Goal: Task Accomplishment & Management: Complete application form

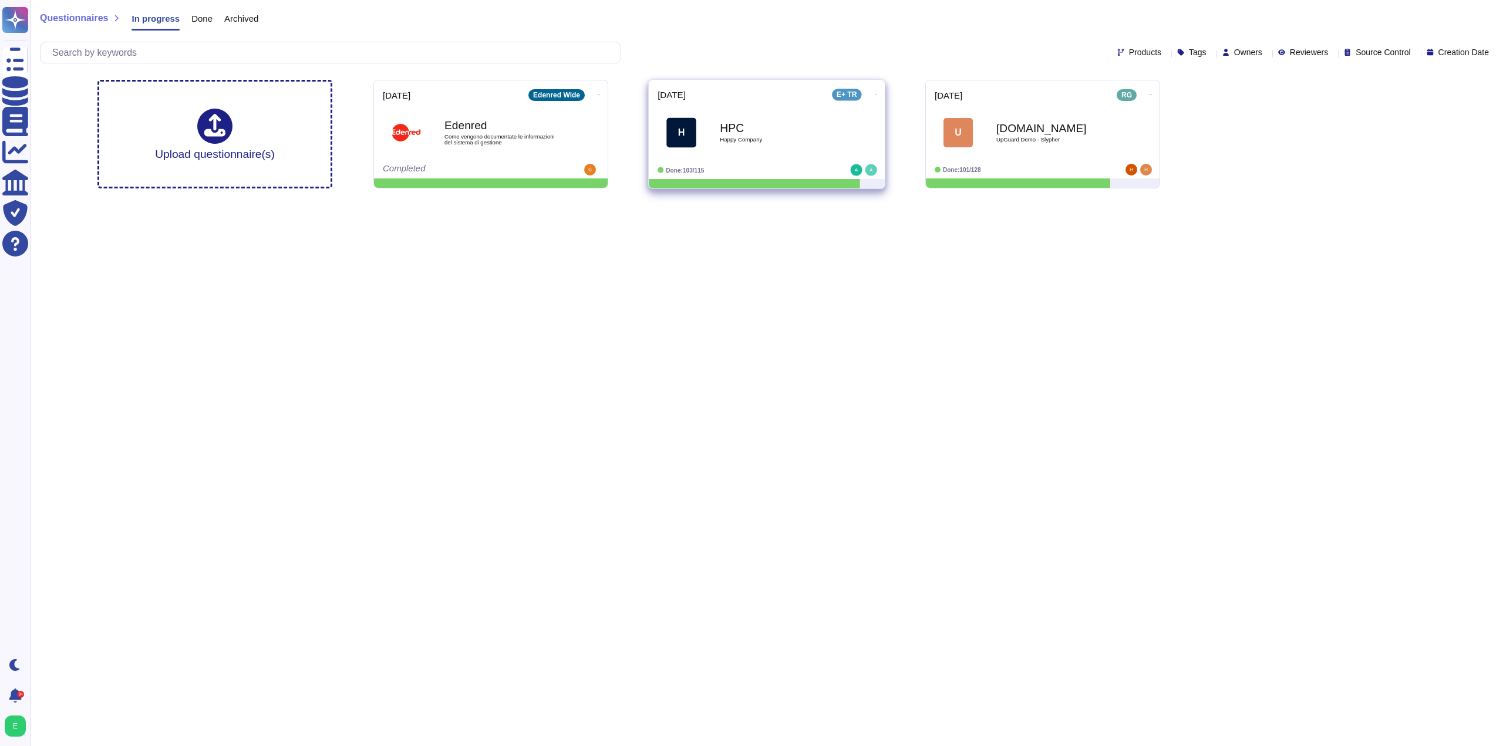
click at [848, 128] on span "H HPC Happy Company" at bounding box center [767, 133] width 218 height 48
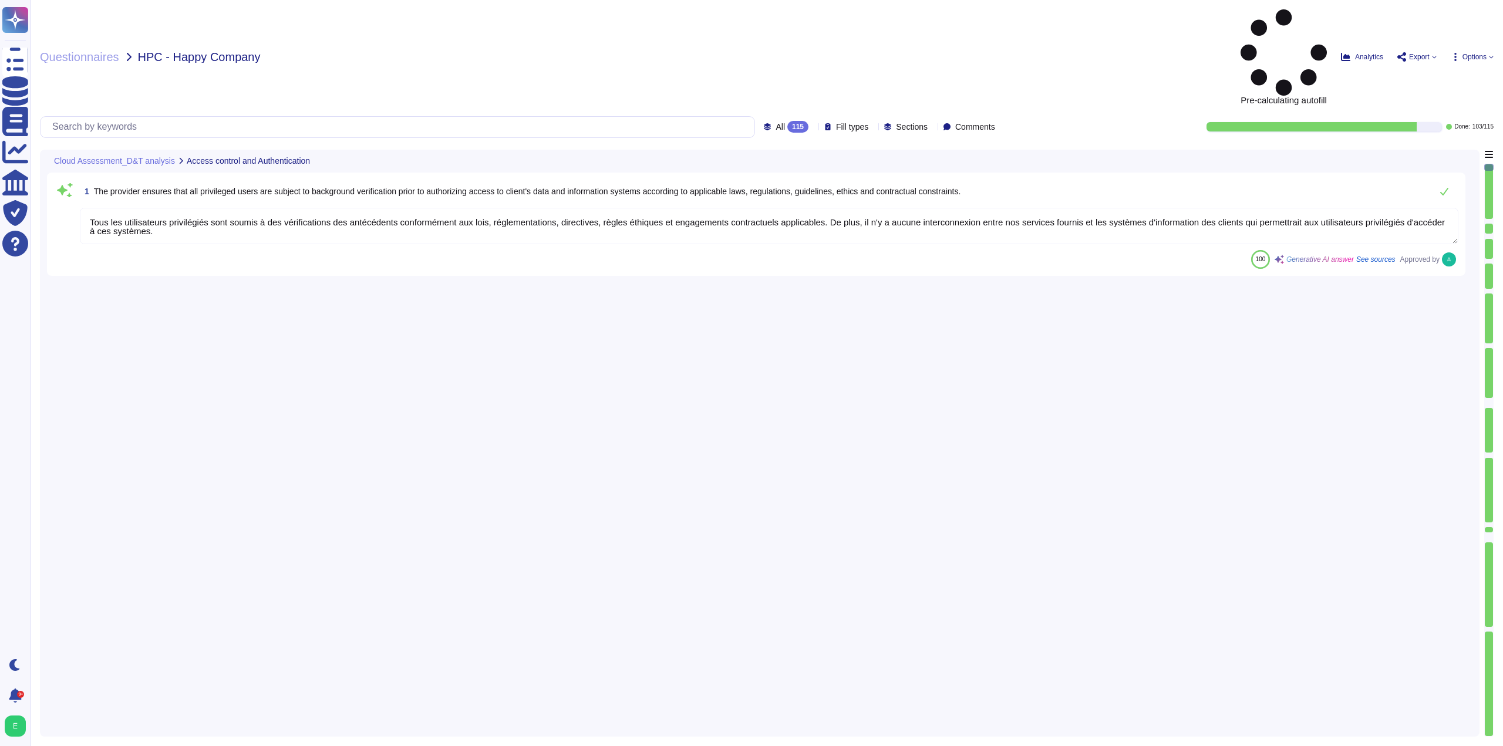
type textarea "Tous les utilisateurs privilégiés sont soumis à des vérifications des antécéden…"
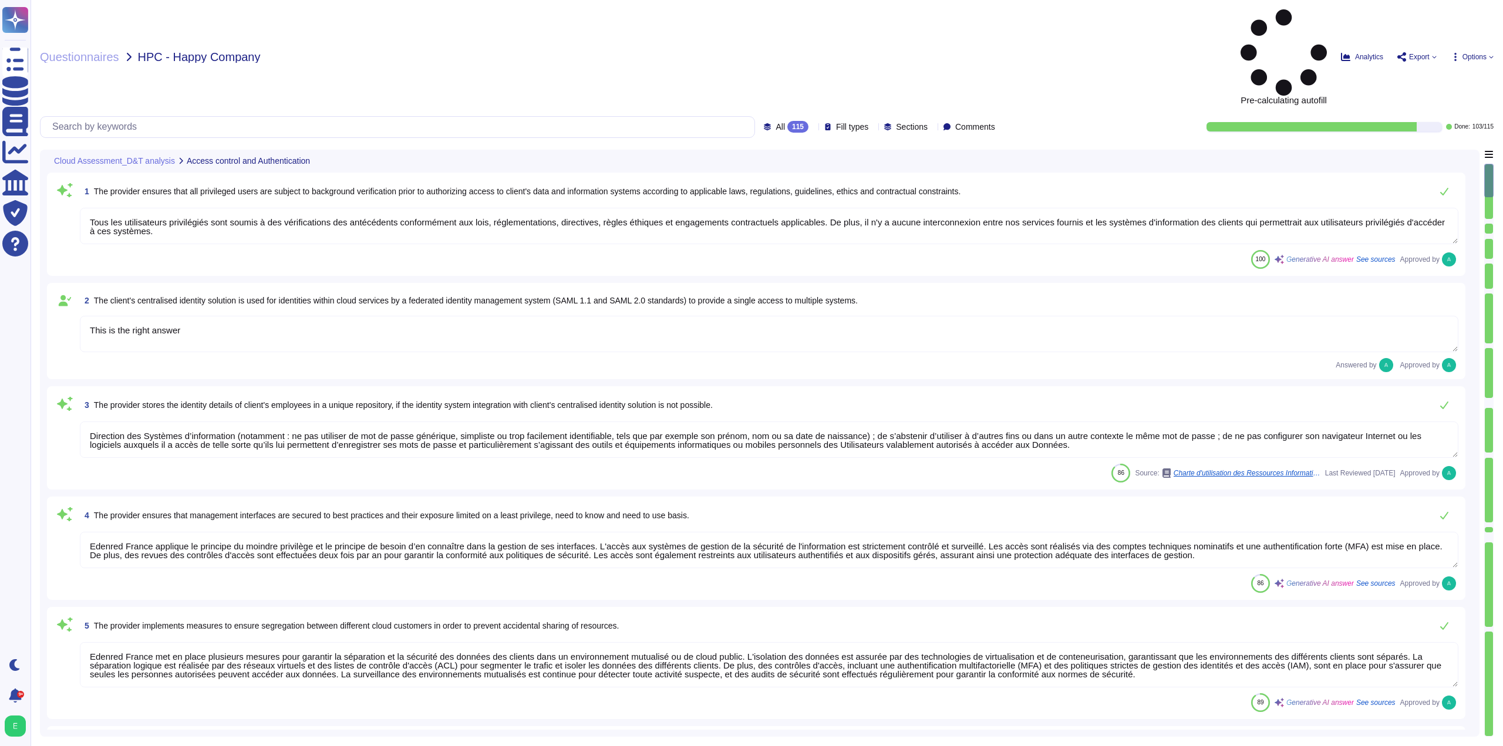
type textarea "This is the right answer"
type textarea "Direction des Systèmes d’information (notamment : ne pas utiliser de mot de pas…"
type textarea "Edenred France applique le principe du moindre privilège et le principe de beso…"
type textarea "Edenred France met en place plusieurs mesures pour garantir la séparation et la…"
type textarea "Les accès à distance pour l’administration de la production passent par le cana…"
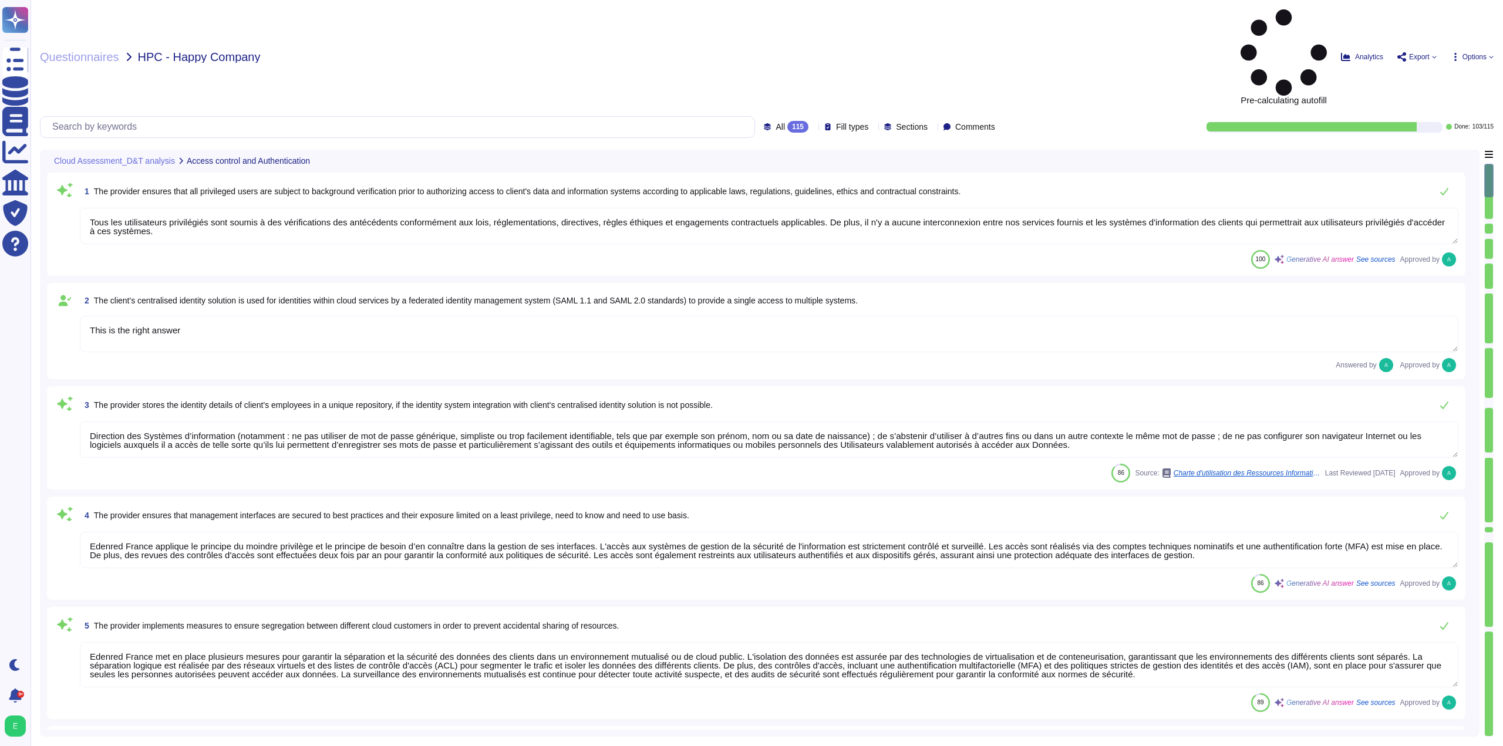
type textarea "Notre solution prend en charge l'authentification unique (SSO) avec compatibili…"
type textarea "Loremip Dolors ametcon a'eli seddoeius te inci ut labor etdolor ma aliquae ad m…"
type textarea "Edenred France permet de déléguer l'authentification au client sur la plateform…"
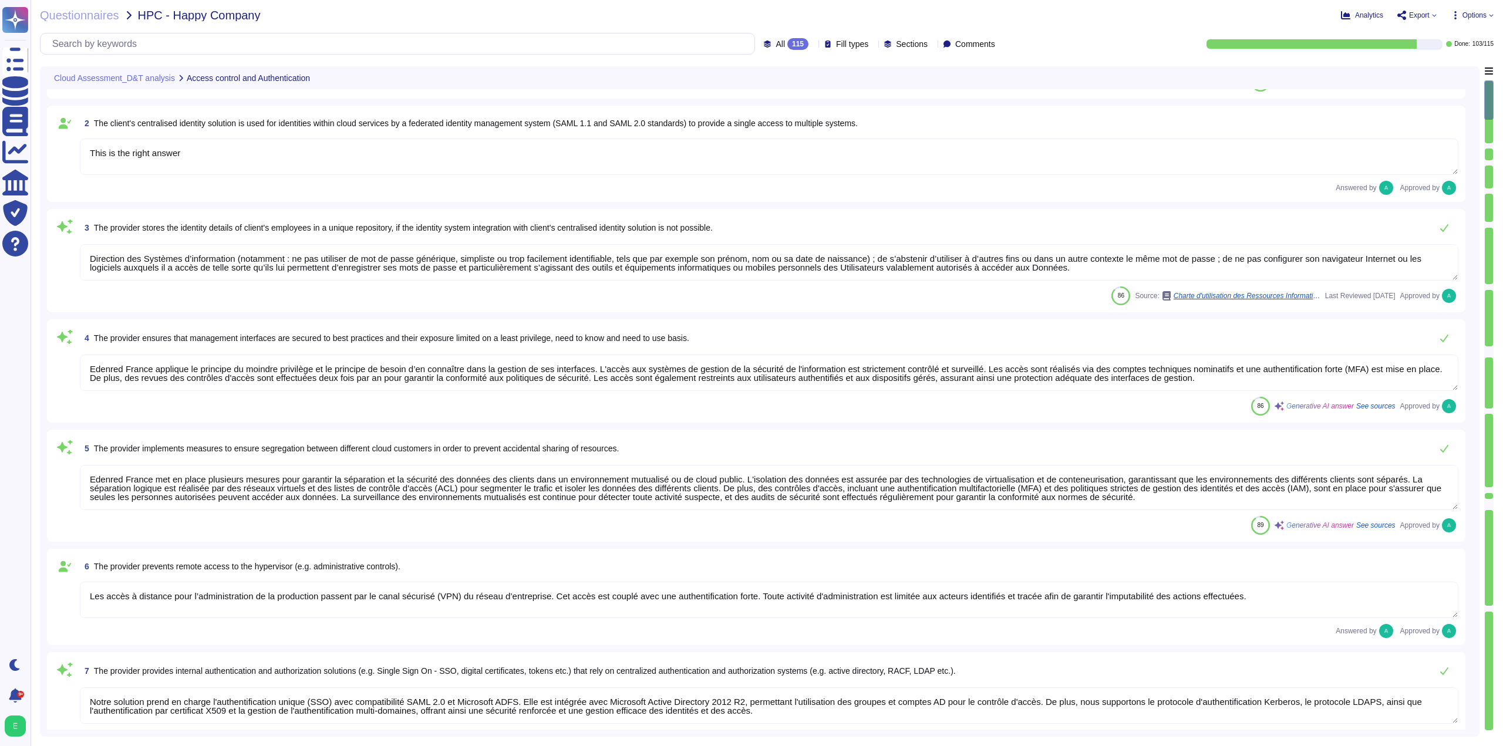
scroll to position [117, 0]
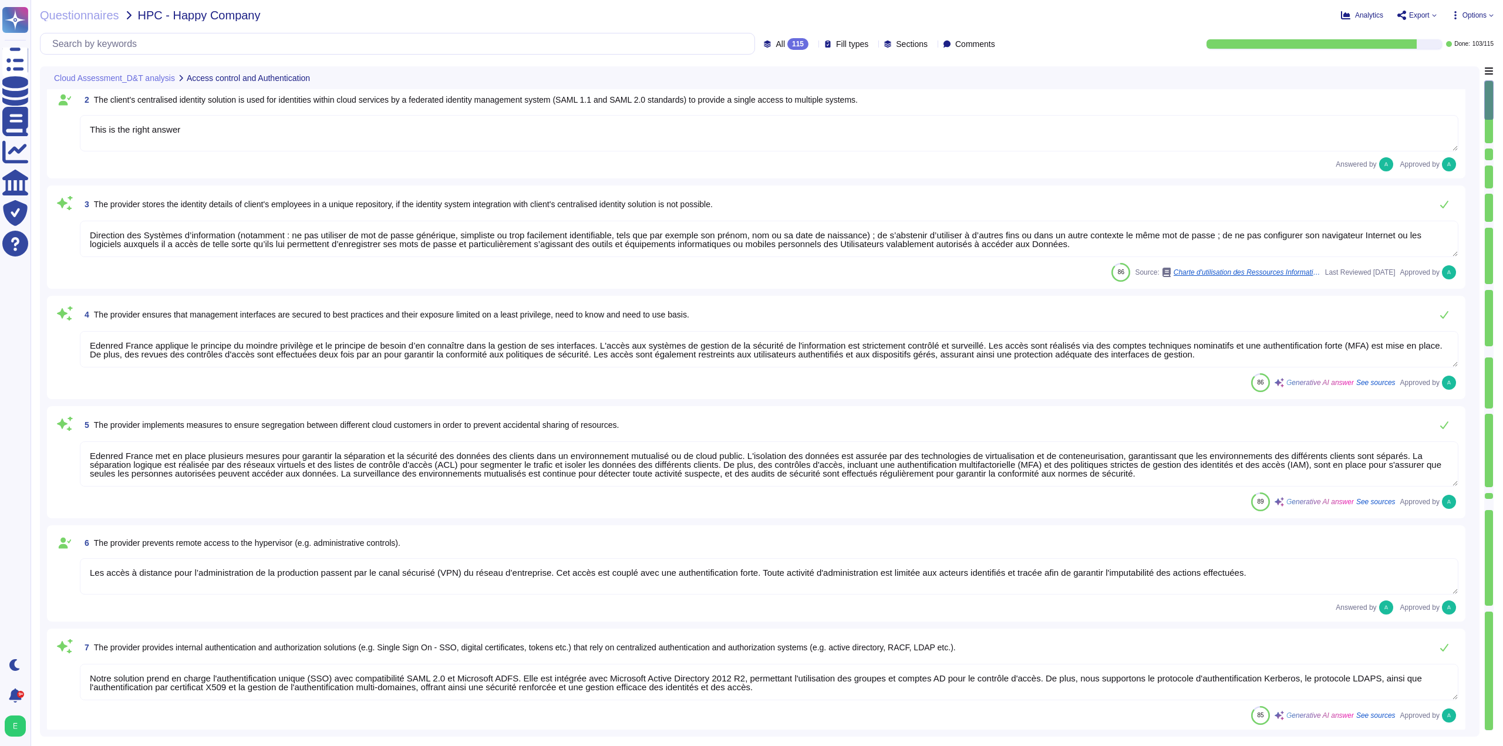
type textarea "Edenred France permet de déléguer l'authentification au client sur la plateform…"
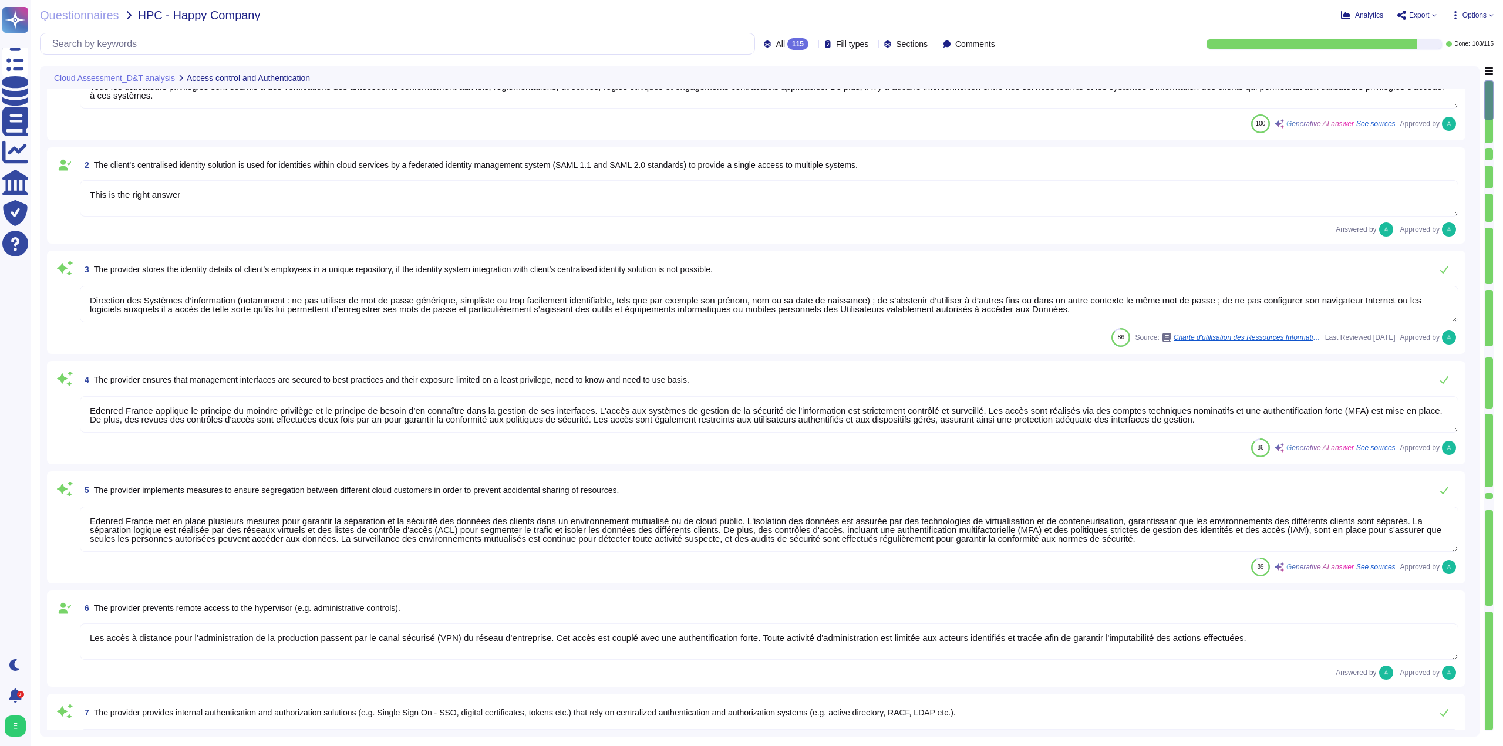
scroll to position [0, 0]
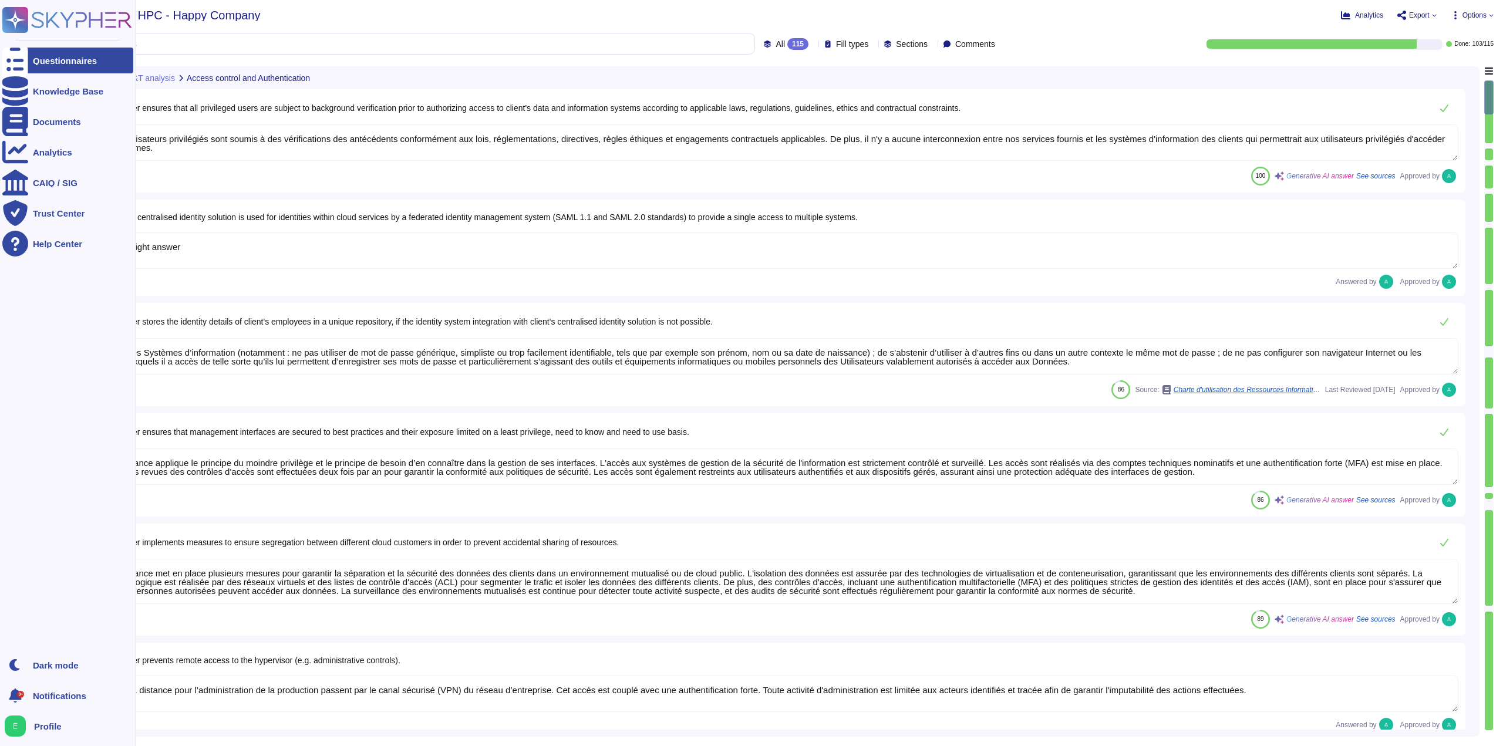
click at [34, 64] on div "Questionnaires" at bounding box center [65, 60] width 64 height 9
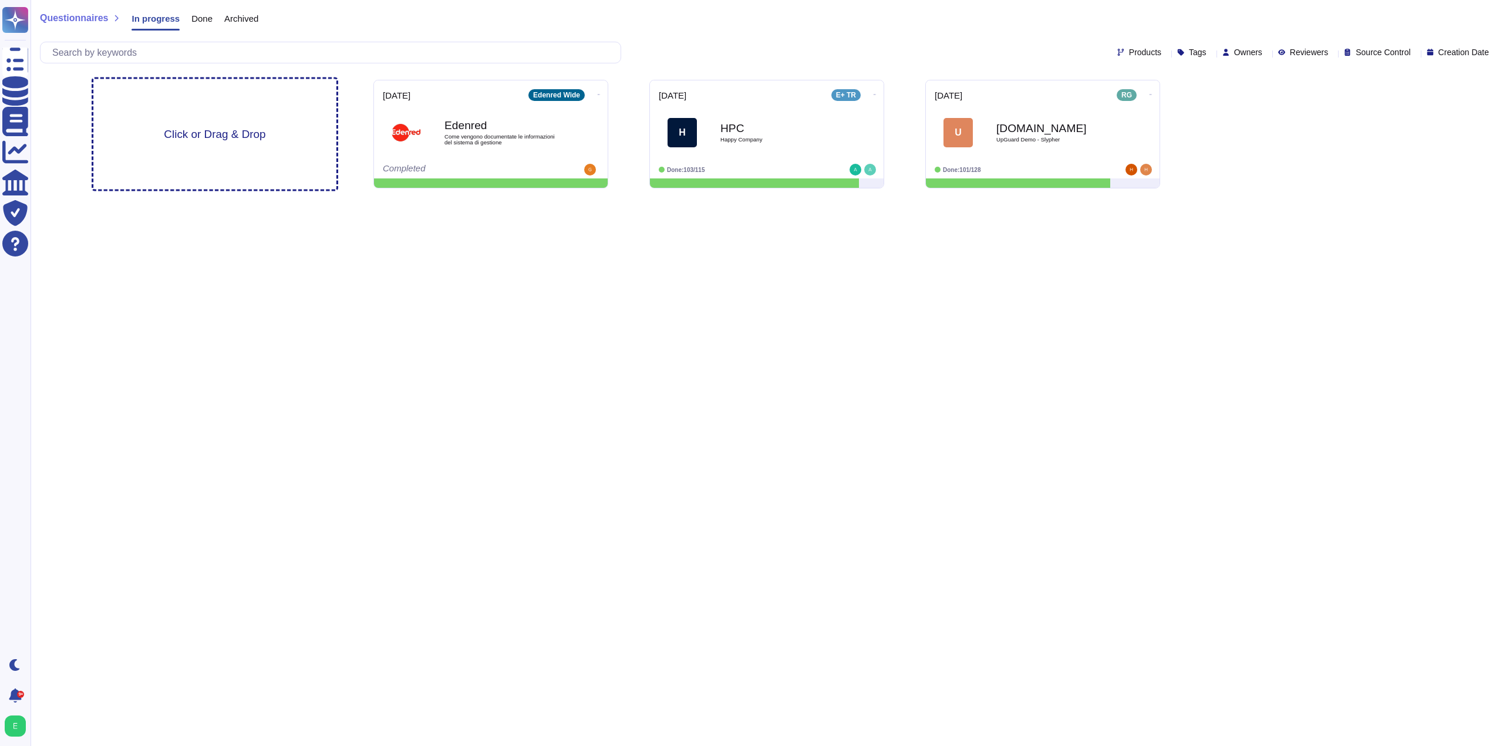
click at [203, 131] on span "Click or Drag & Drop" at bounding box center [215, 134] width 102 height 11
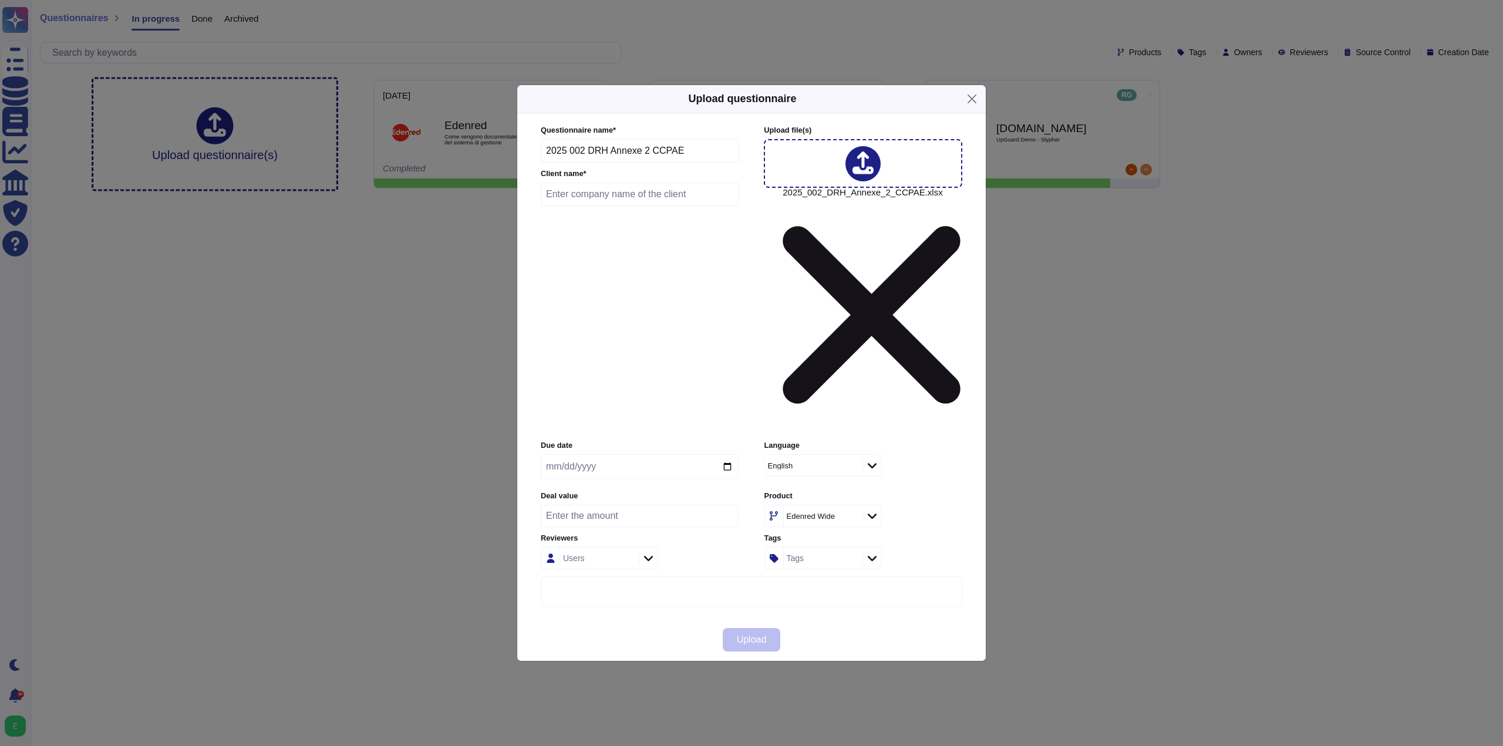
click at [574, 206] on input "text" at bounding box center [640, 194] width 198 height 23
type input "Comédie Française"
click at [590, 454] on input "date" at bounding box center [640, 466] width 198 height 25
click at [573, 454] on input "date" at bounding box center [640, 466] width 198 height 25
click at [728, 454] on input "date" at bounding box center [640, 466] width 198 height 25
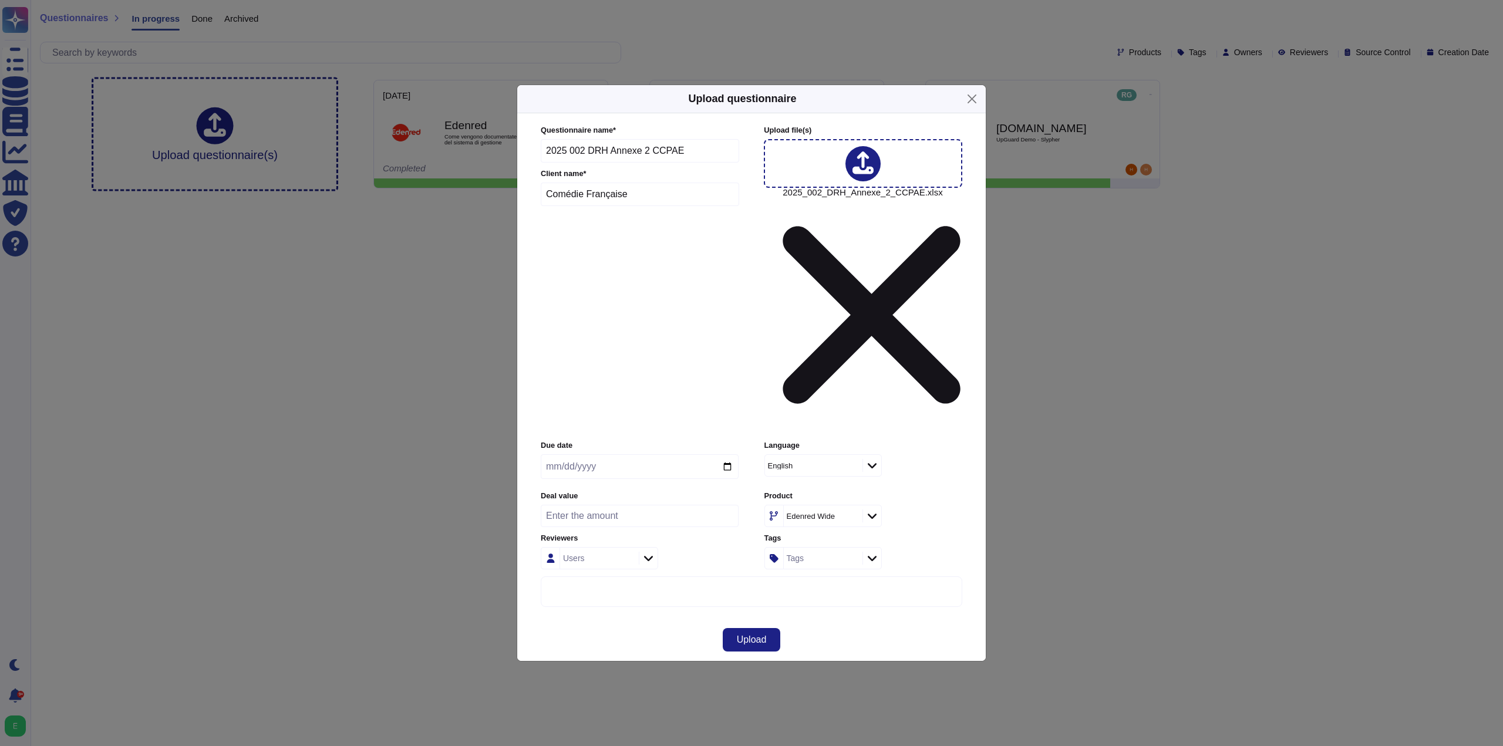
type input "[DATE]"
click at [877, 459] on div at bounding box center [872, 465] width 19 height 13
click at [819, 447] on div "French" at bounding box center [839, 448] width 127 height 11
click at [873, 510] on div at bounding box center [872, 516] width 19 height 13
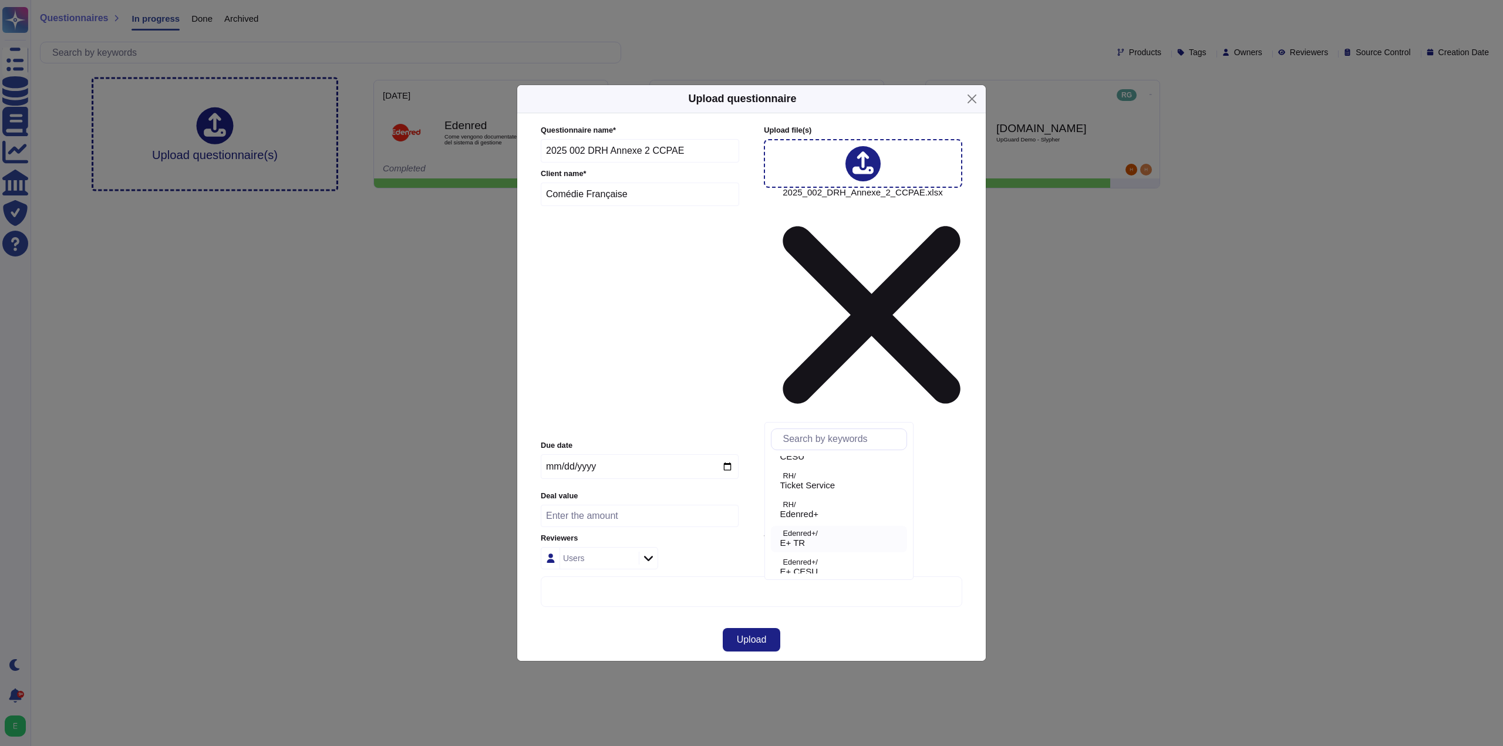
click at [818, 541] on div "E+ TR" at bounding box center [841, 543] width 122 height 11
click at [647, 556] on icon at bounding box center [648, 558] width 9 height 5
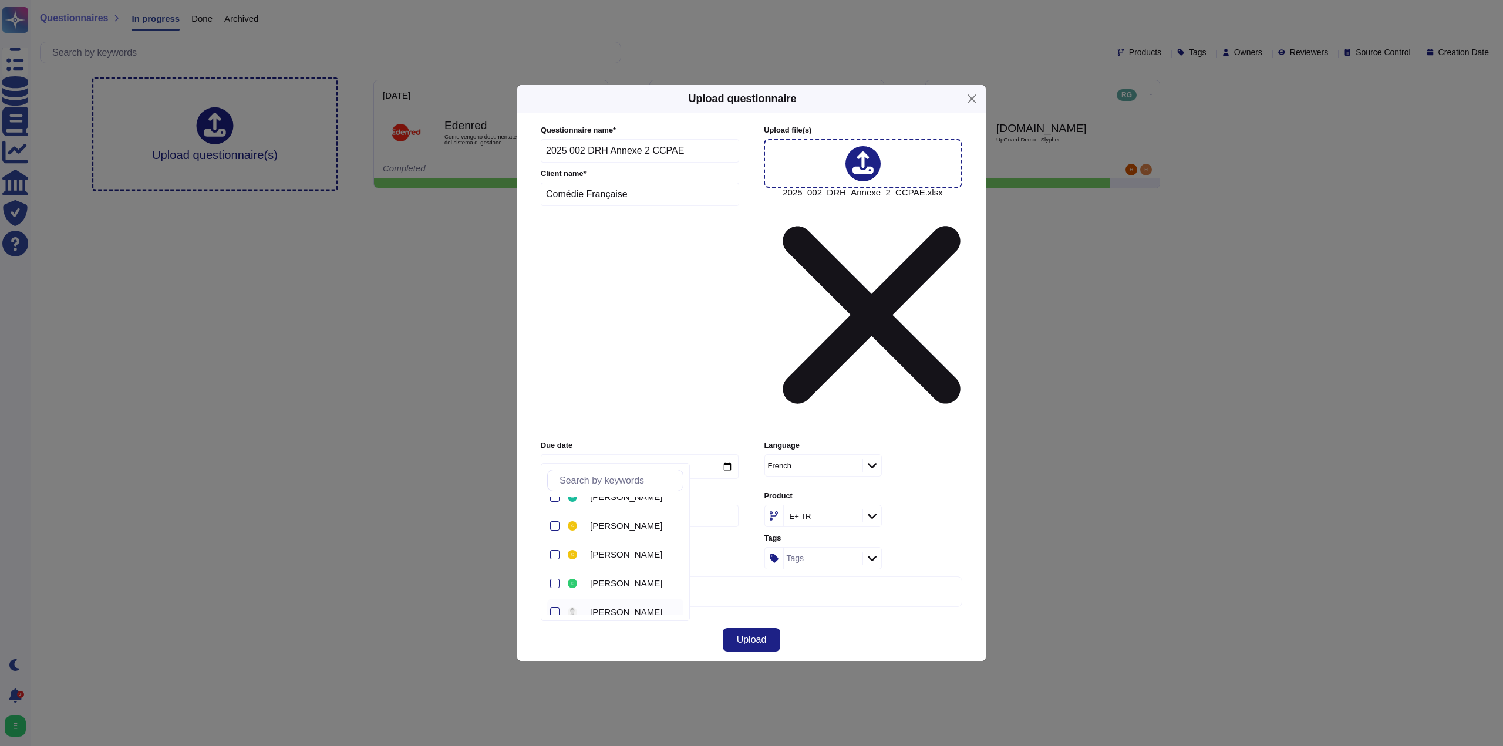
scroll to position [59, 0]
click at [559, 598] on div at bounding box center [554, 595] width 9 height 9
click at [555, 572] on div at bounding box center [553, 567] width 12 height 26
click at [517, 577] on div "Upload questionnaire Questionnaire name * 2025 002 DRH Annexe 2 CCPAE Client na…" at bounding box center [751, 373] width 1503 height 746
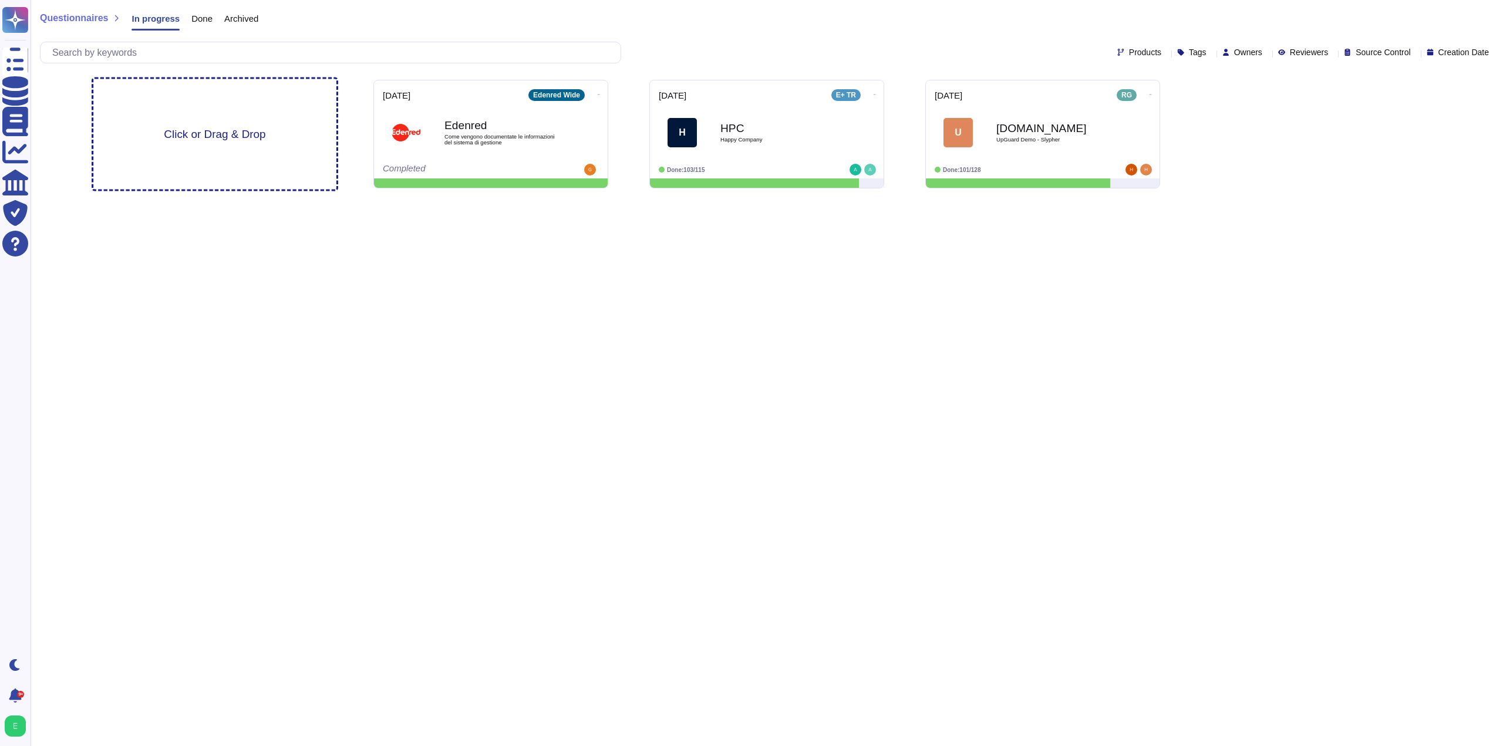
click at [220, 119] on div "Click or Drag & Drop" at bounding box center [214, 134] width 243 height 110
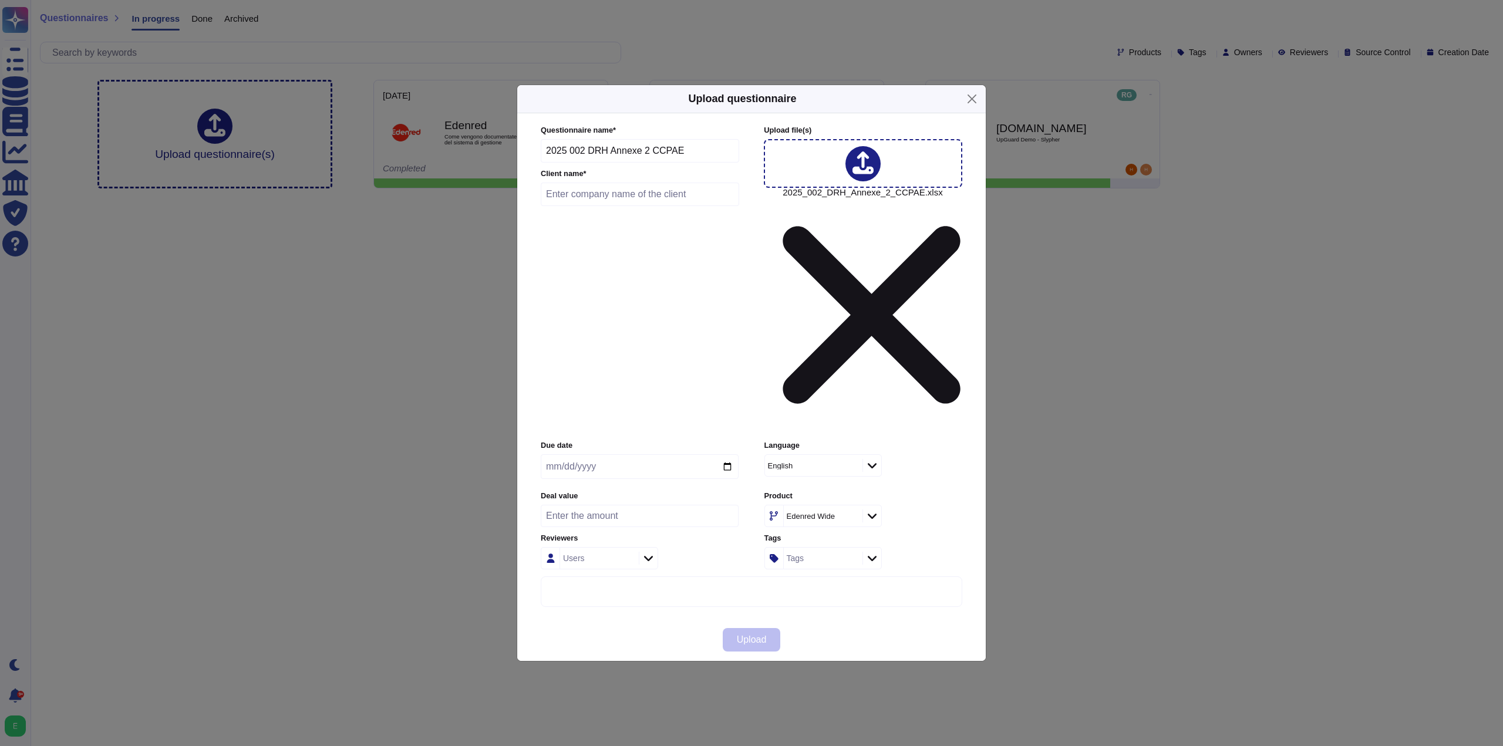
click at [584, 206] on input "text" at bounding box center [640, 194] width 198 height 23
type input "Comédie Française"
click at [733, 454] on input "date" at bounding box center [640, 466] width 198 height 25
type input "[DATE]"
click at [877, 454] on div "English" at bounding box center [822, 465] width 117 height 22
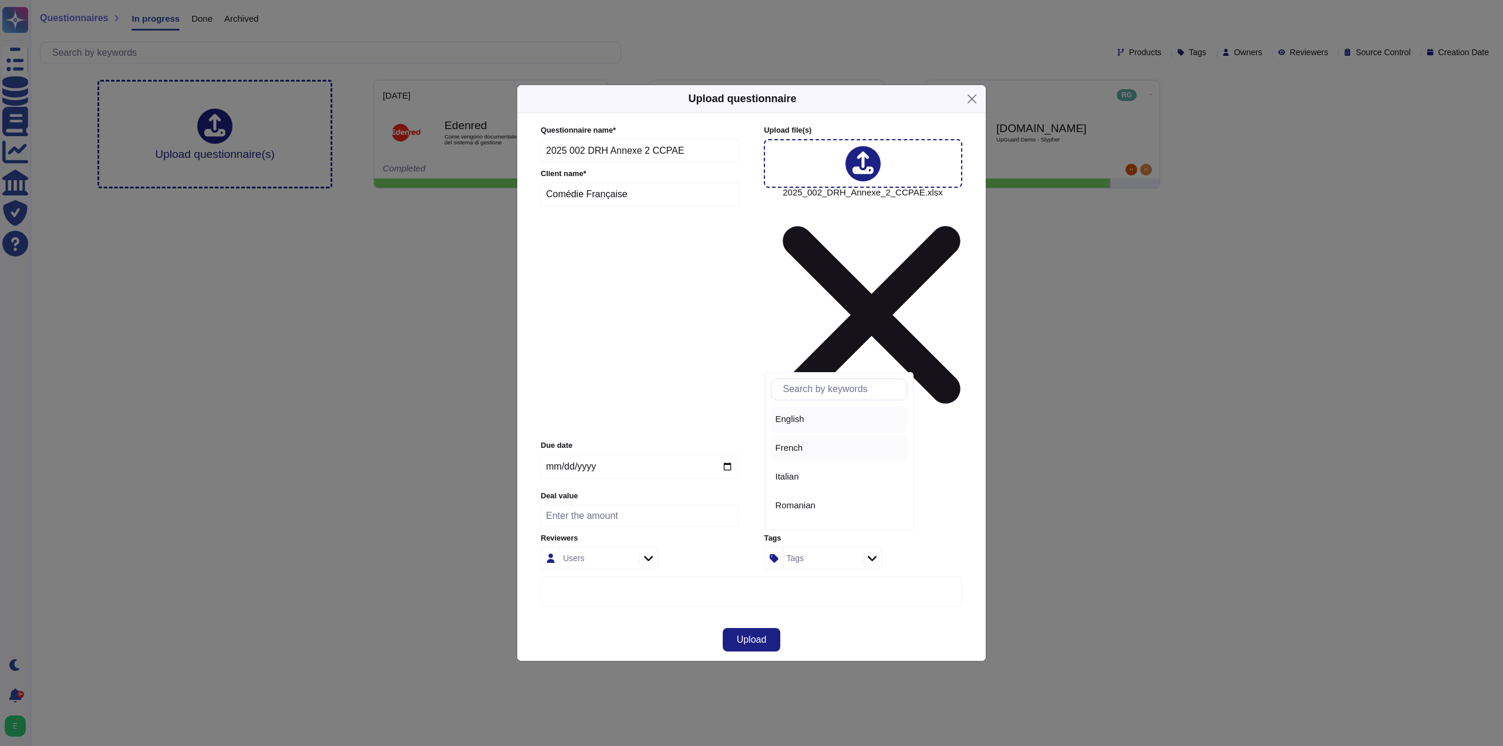
click at [787, 453] on span "French" at bounding box center [790, 448] width 28 height 11
click at [875, 510] on icon at bounding box center [872, 516] width 9 height 12
click at [806, 543] on span "E+ TR" at bounding box center [792, 543] width 25 height 11
click at [648, 553] on icon at bounding box center [648, 559] width 9 height 12
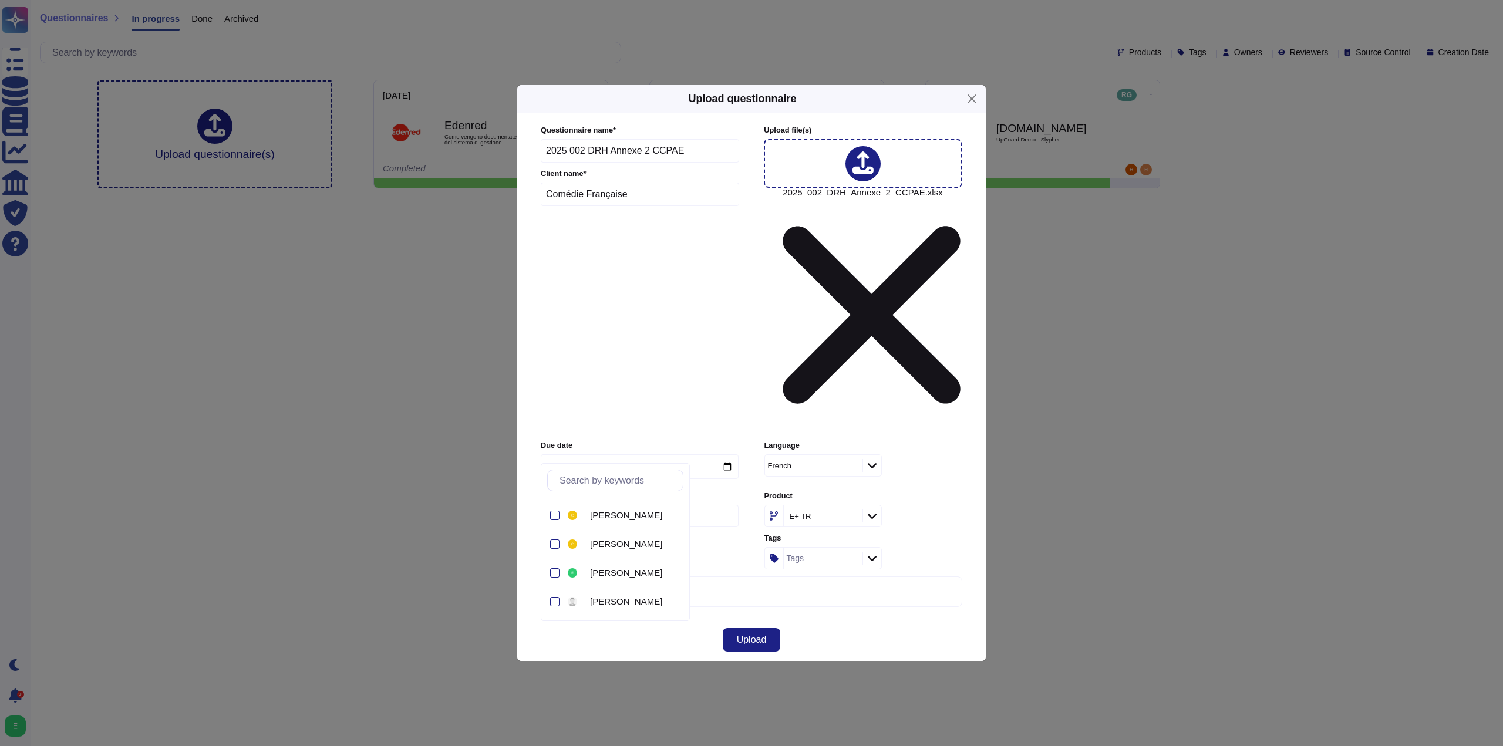
scroll to position [117, 0]
click at [554, 539] on div at bounding box center [554, 537] width 9 height 9
click at [554, 511] on div at bounding box center [554, 508] width 9 height 9
click at [715, 547] on div "2 items selected" at bounding box center [640, 558] width 198 height 22
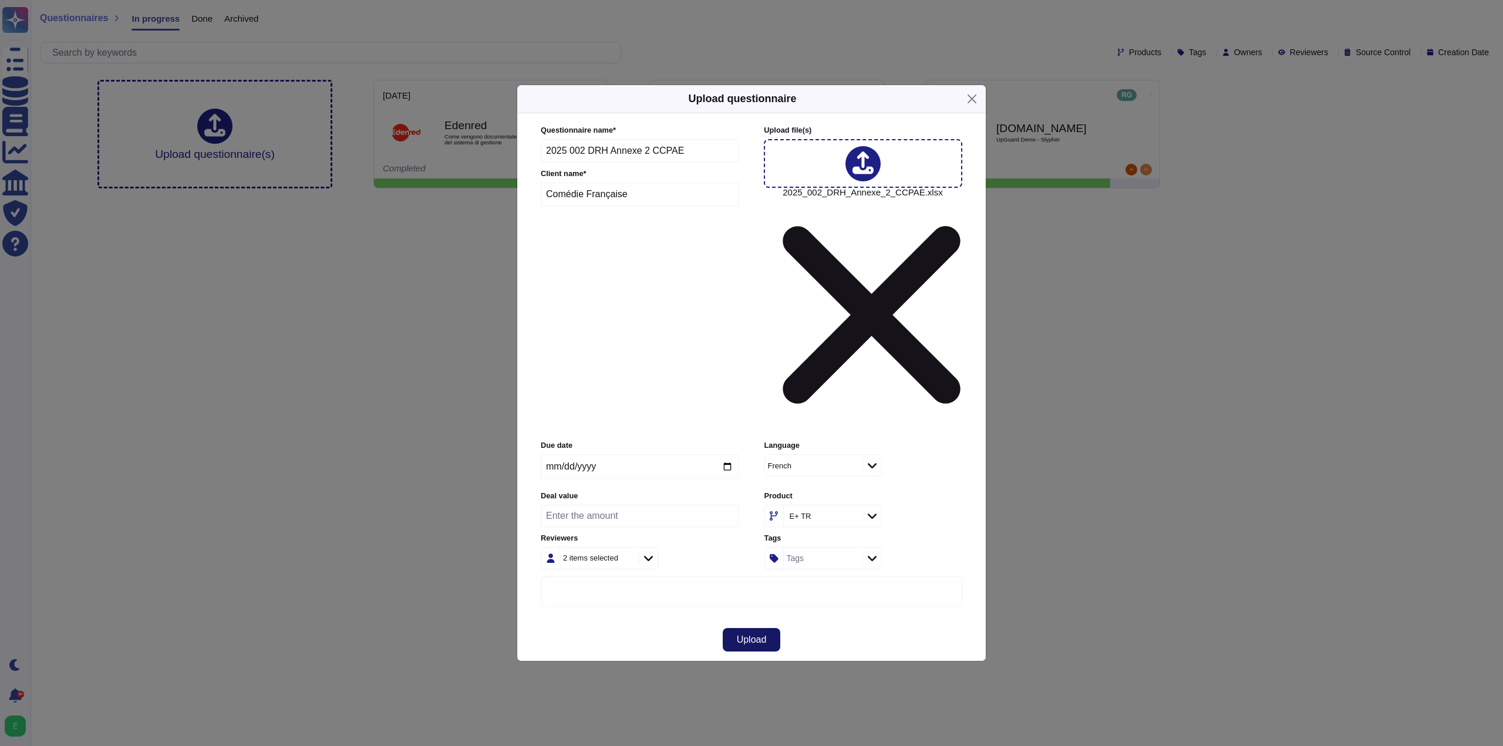
click at [743, 635] on span "Upload" at bounding box center [752, 639] width 30 height 9
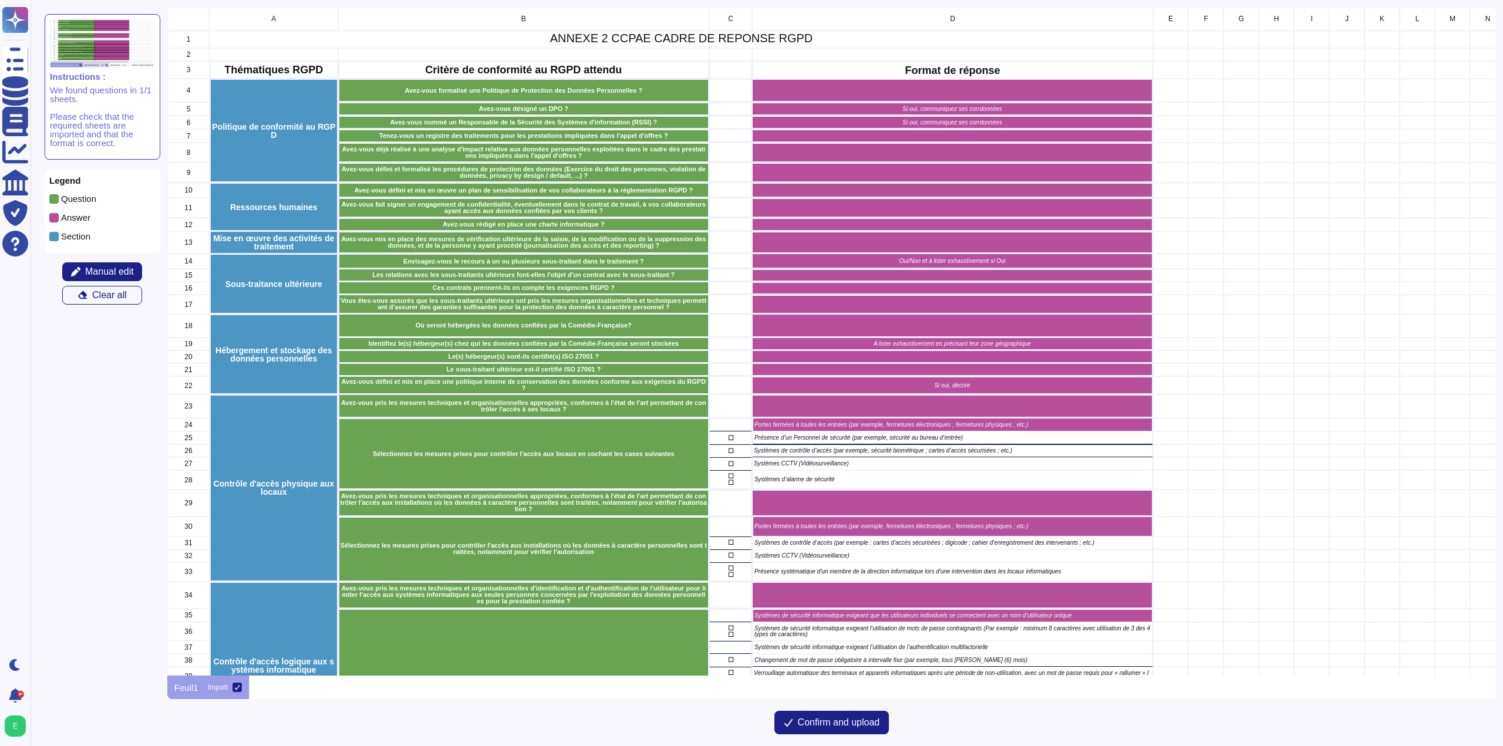
click at [733, 442] on span "☐" at bounding box center [731, 438] width 38 height 6
click at [736, 459] on div "☐" at bounding box center [730, 463] width 43 height 13
click at [736, 543] on span "☐" at bounding box center [731, 543] width 38 height 6
click at [736, 554] on span "☐" at bounding box center [731, 556] width 38 height 6
click at [731, 471] on div "☐ ☐" at bounding box center [730, 479] width 43 height 19
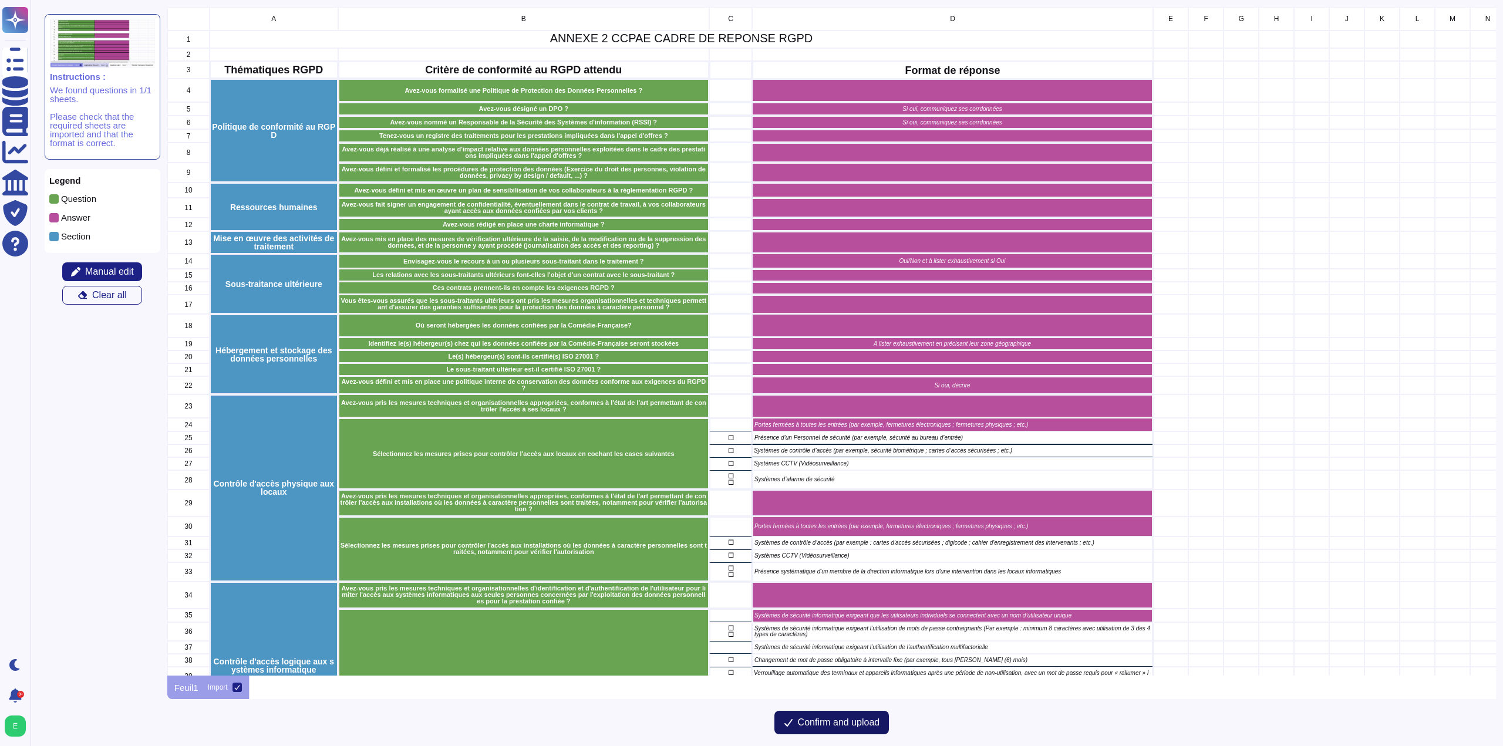
click at [857, 724] on span "Confirm and upload" at bounding box center [839, 722] width 82 height 9
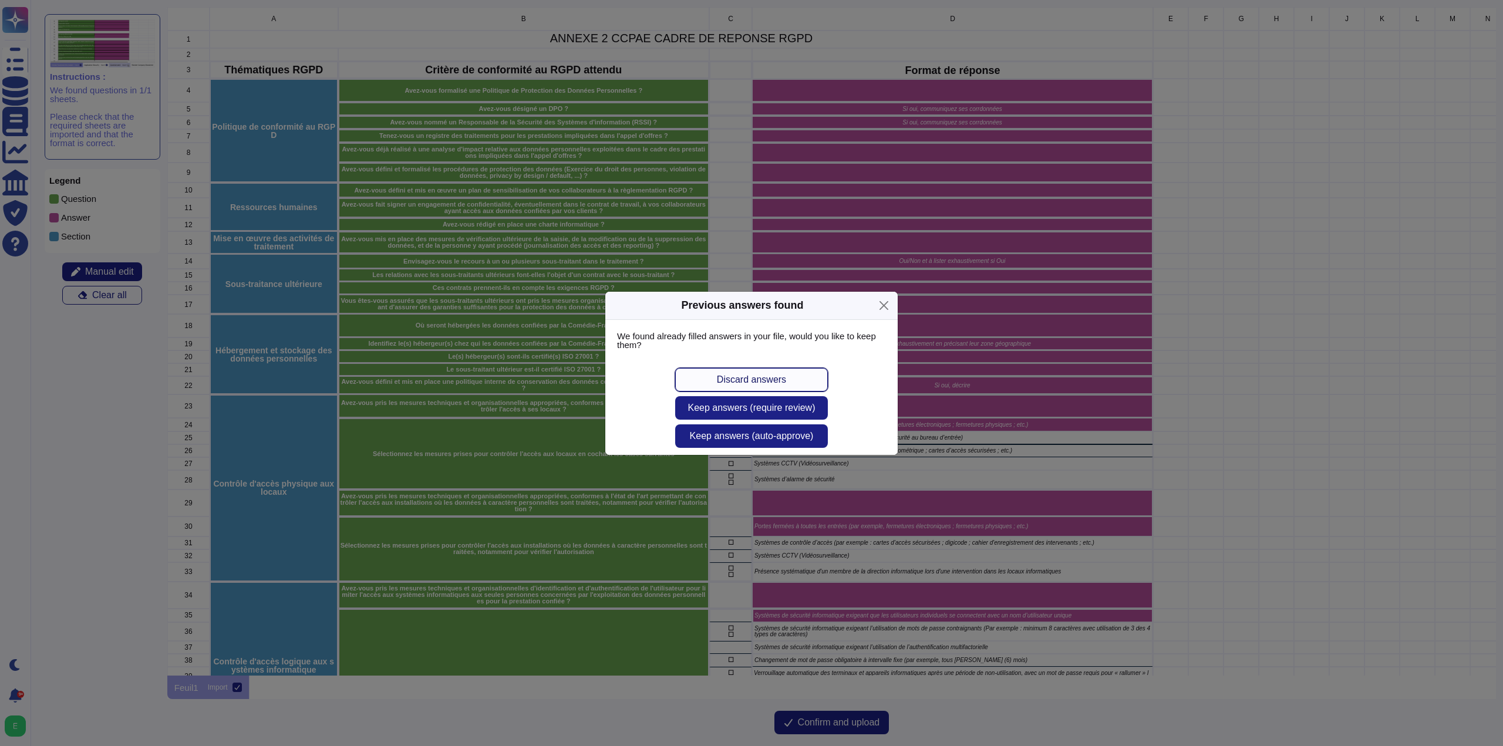
click at [791, 380] on button "Discard answers" at bounding box center [751, 379] width 153 height 23
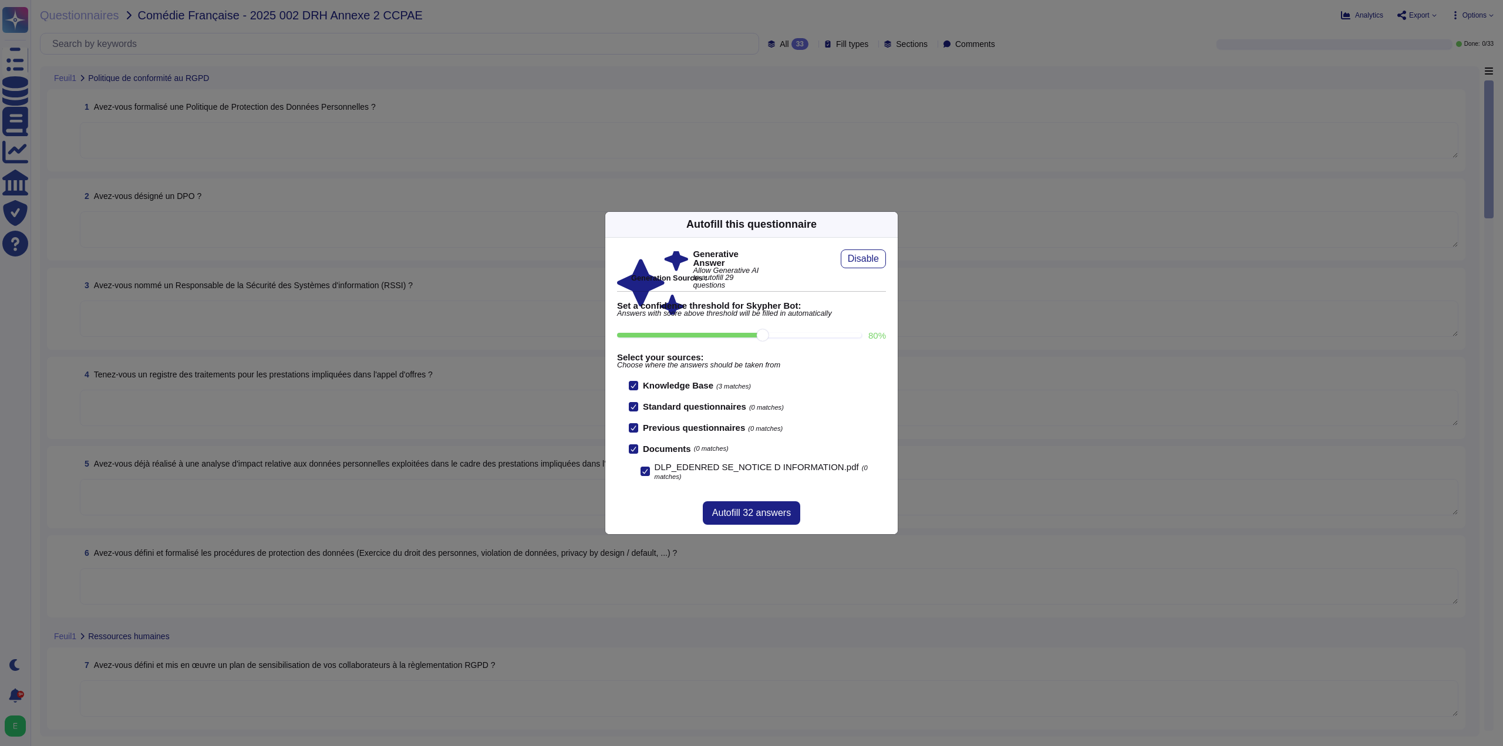
scroll to position [1, 0]
click at [752, 508] on span "Autofill 32 answers" at bounding box center [751, 512] width 79 height 9
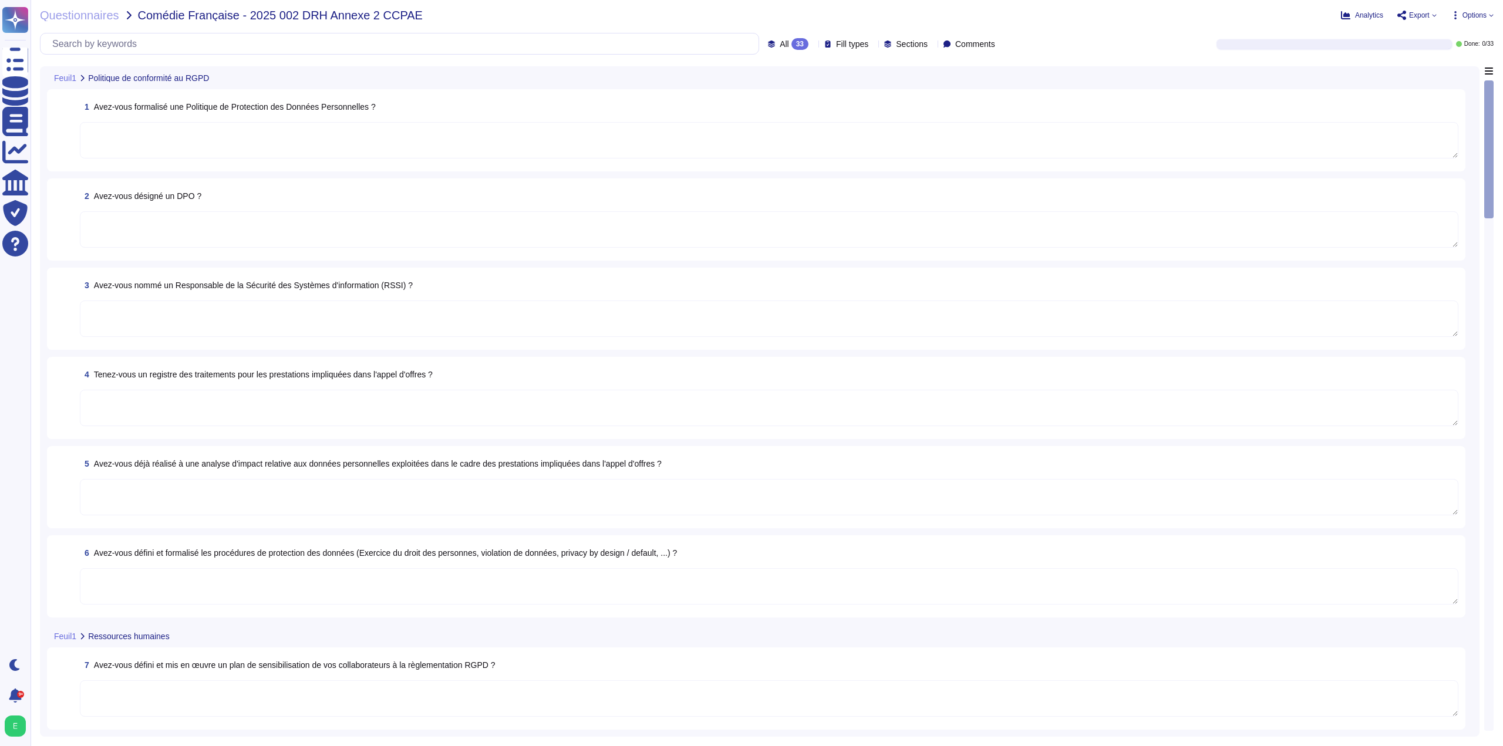
type textarea "Oui, Edenred France a mis en place et tient à jour une politique de protection …"
type textarea "Oui, [PERSON_NAME] a désigné un Délégué à la Protection des Données (DPO) confo…"
type textarea "Oui, [PERSON_NAME] a nommé un Responsable de la Sécurité des Systèmes d'Informa…"
type textarea "Oui, Edenred France a établi et met à jour un registre des activités de traitem…"
type textarea "Edenred France a mis en place une procédure pour la réalisation des analyses d'…"
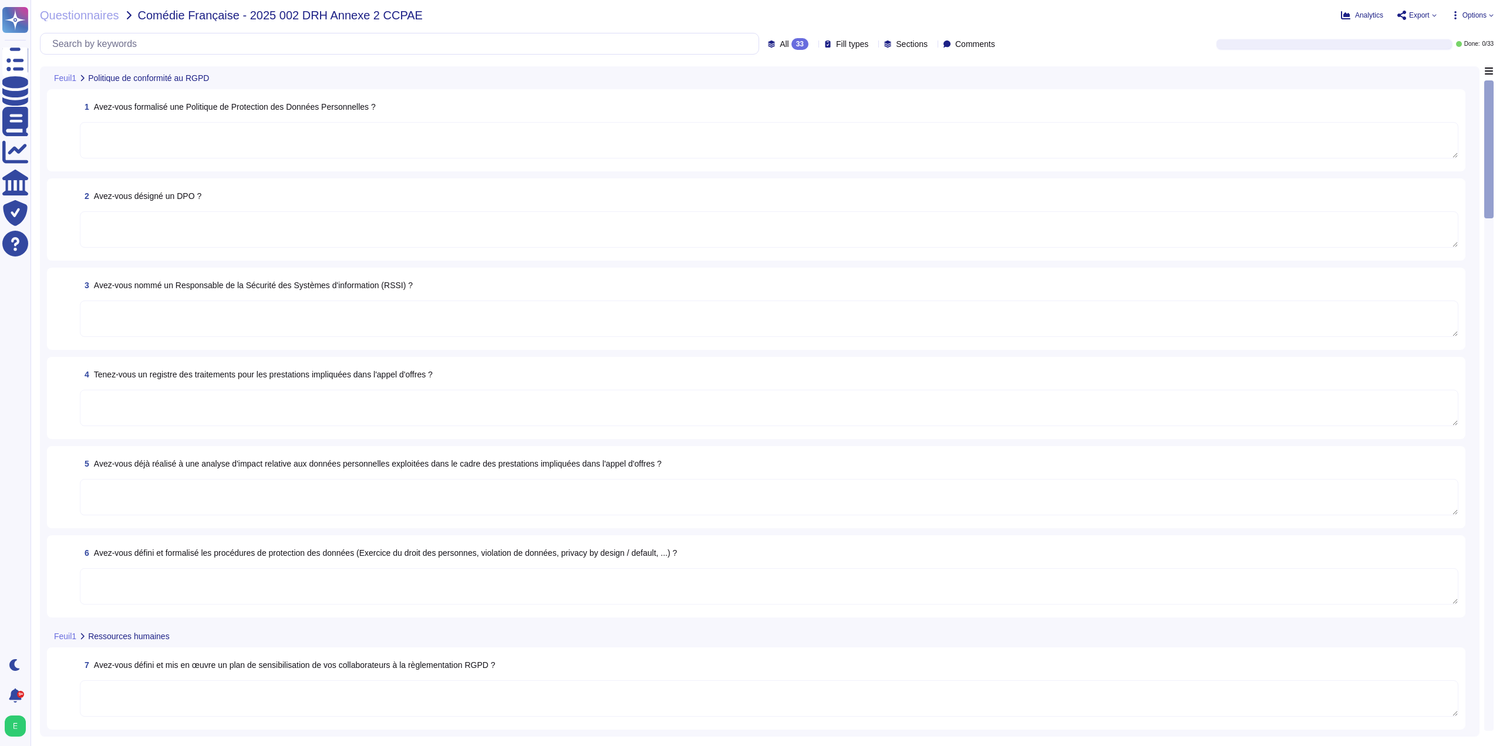
type textarea "Oui, Edenred France a défini et formalisé des procédures de protection des donn…"
type textarea "Loremip Dolors a consecteturad eli se doeiu te inci ut laboreetdolorem a en adm…"
type textarea "Oui, tous les collaborateurs d'Edenred France doivent signer un engagement de c…"
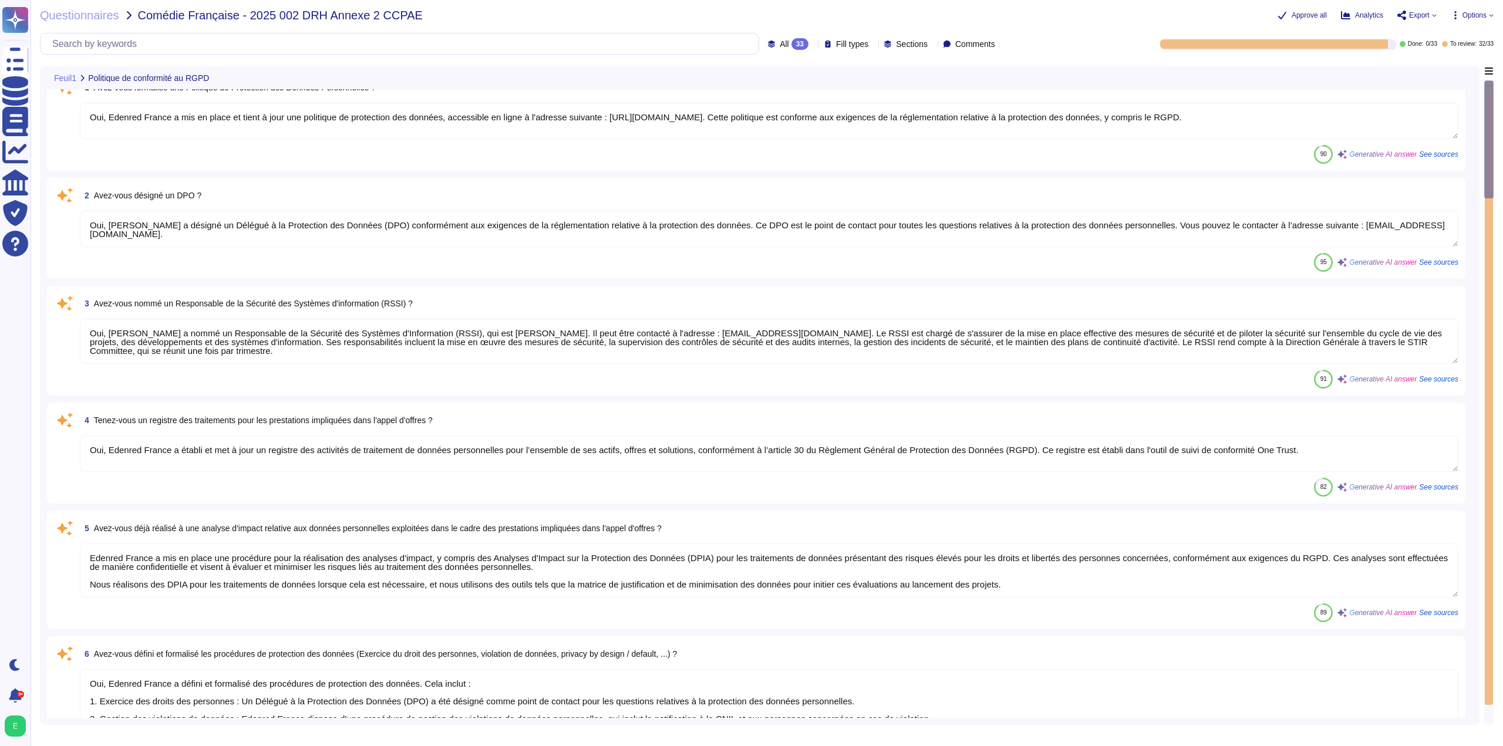
scroll to position [0, 0]
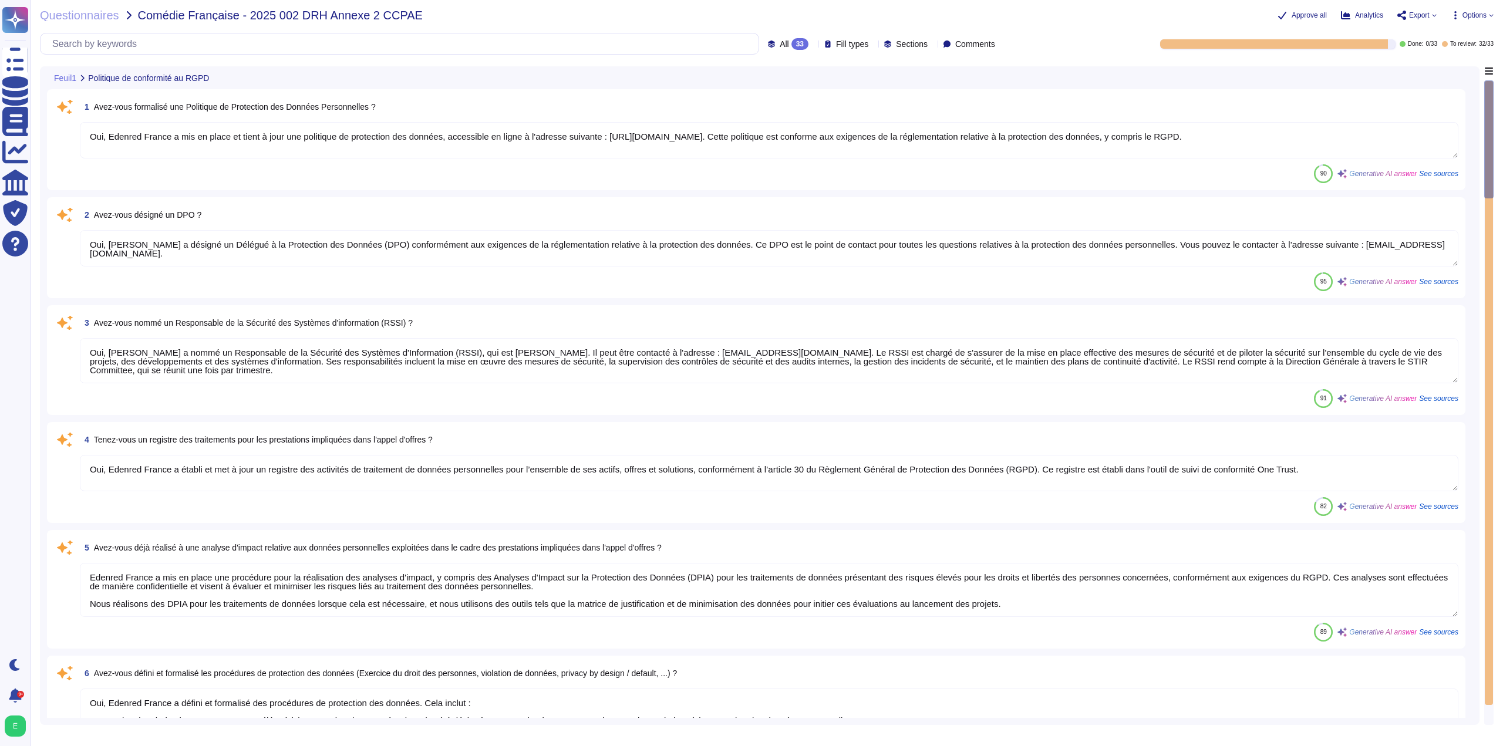
click at [1486, 18] on span "Options" at bounding box center [1475, 15] width 24 height 7
click at [1455, 72] on p "Set Format" at bounding box center [1460, 82] width 46 height 21
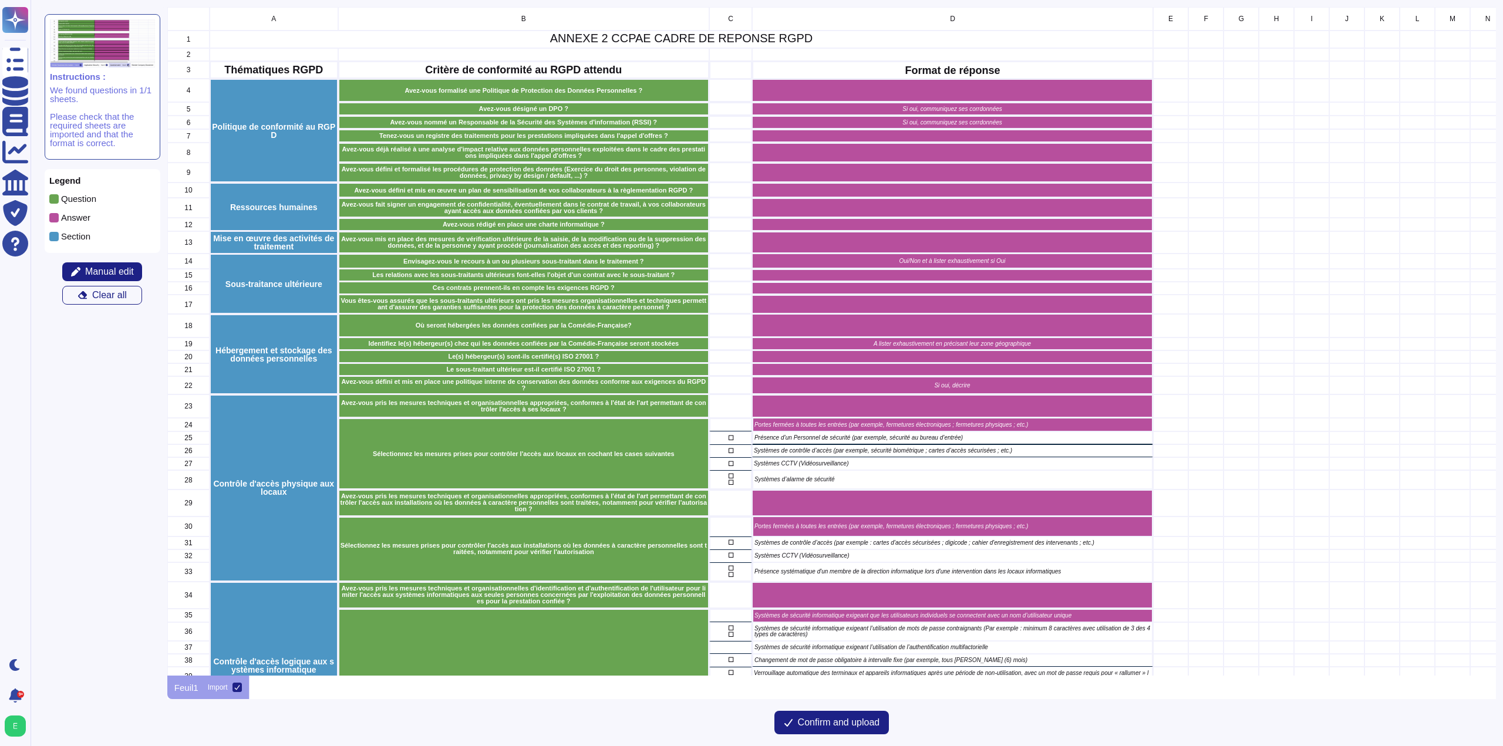
scroll to position [660, 1320]
click at [840, 722] on span "Confirm and upload" at bounding box center [839, 722] width 82 height 9
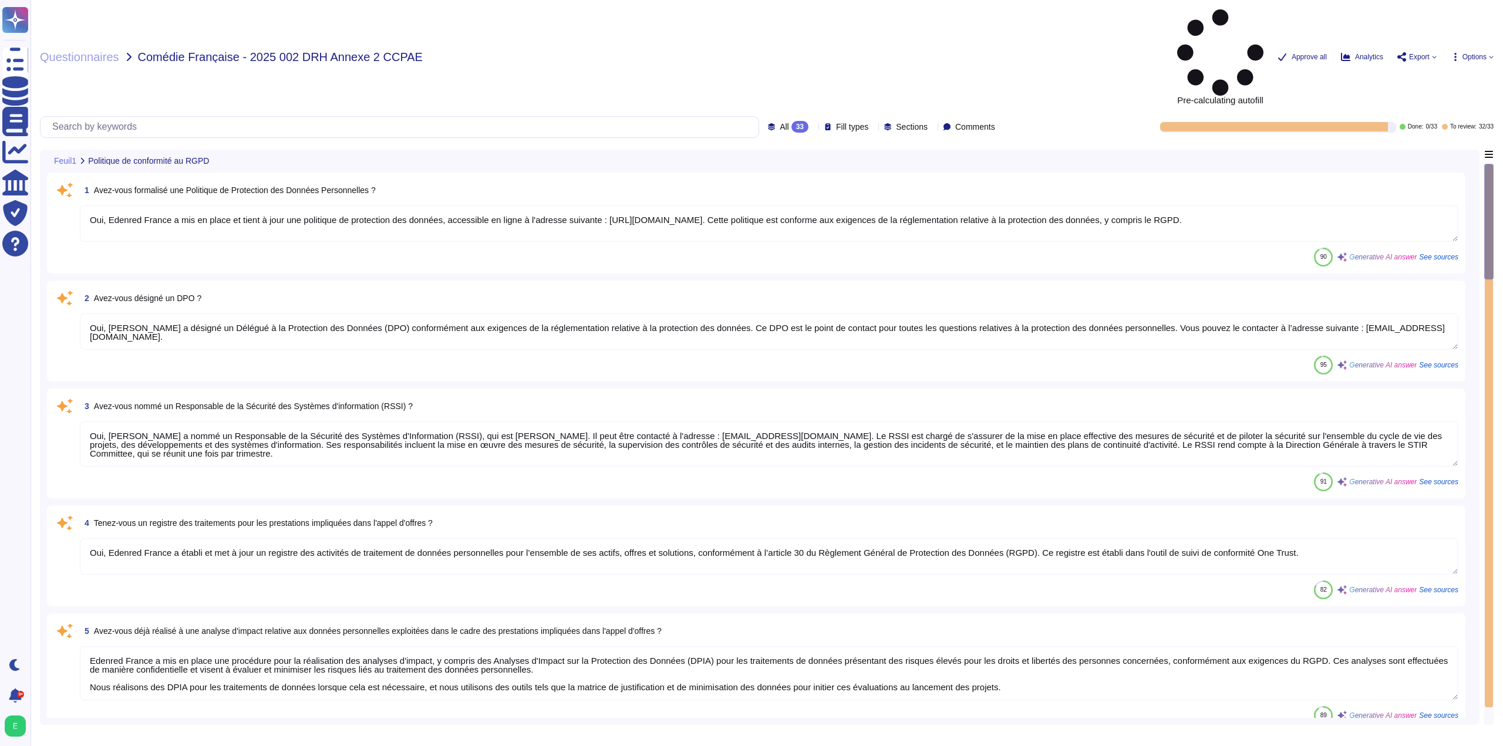
type textarea "Oui, Edenred France a mis en place et tient à jour une politique de protection …"
type textarea "Oui, [PERSON_NAME] a désigné un Délégué à la Protection des Données (DPO) confo…"
type textarea "Oui, [PERSON_NAME] a nommé un Responsable de la Sécurité des Systèmes d'Informa…"
type textarea "Oui, Edenred France a établi et met à jour un registre des activités de traitem…"
type textarea "Edenred France a mis en place une procédure pour la réalisation des analyses d'…"
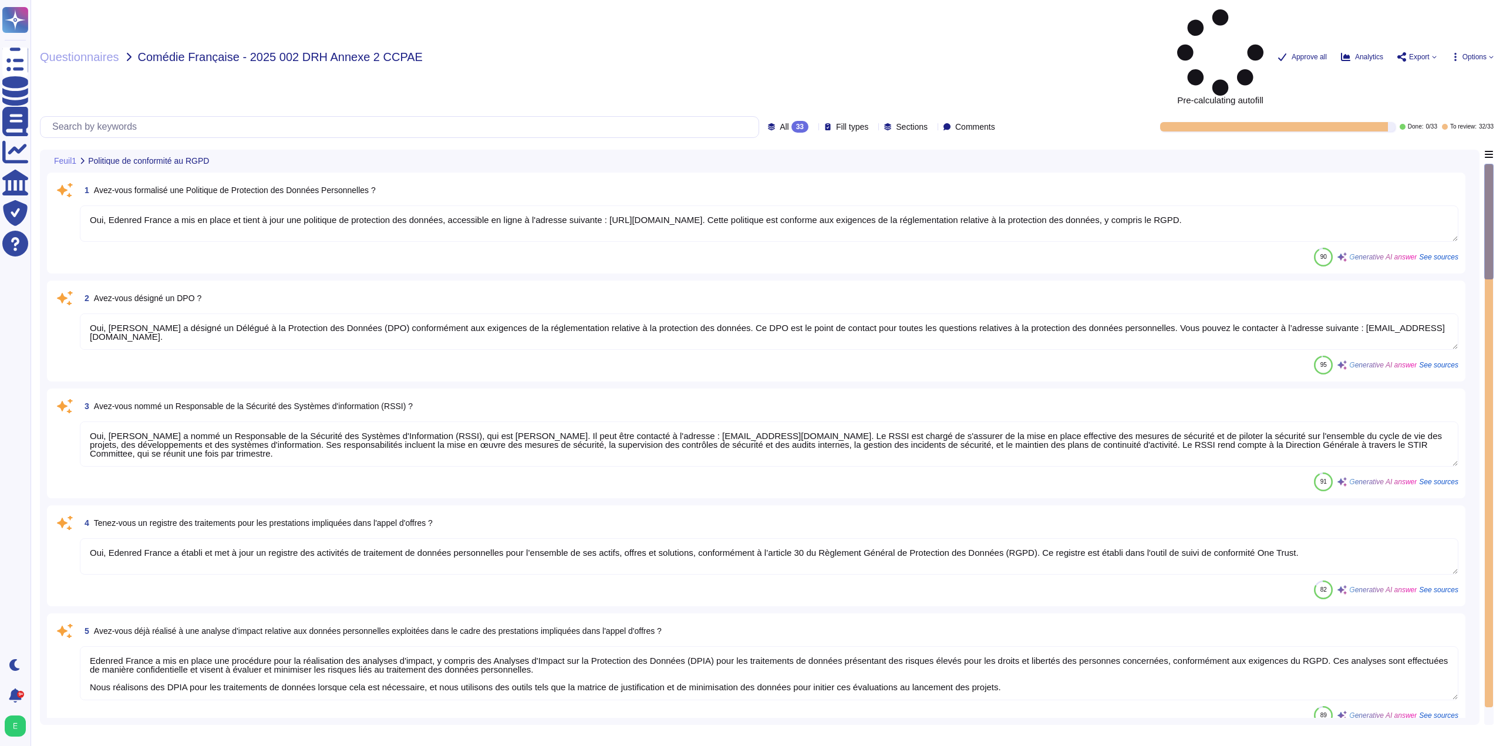
type textarea "Oui, Edenred France a défini et formalisé des procédures de protection des donn…"
type textarea "Loremip Dolors a consecteturad eli se doeiu te inci ut laboreetdolorem a en adm…"
type textarea "Oui, tous les collaborateurs d'Edenred France doivent signer un engagement de c…"
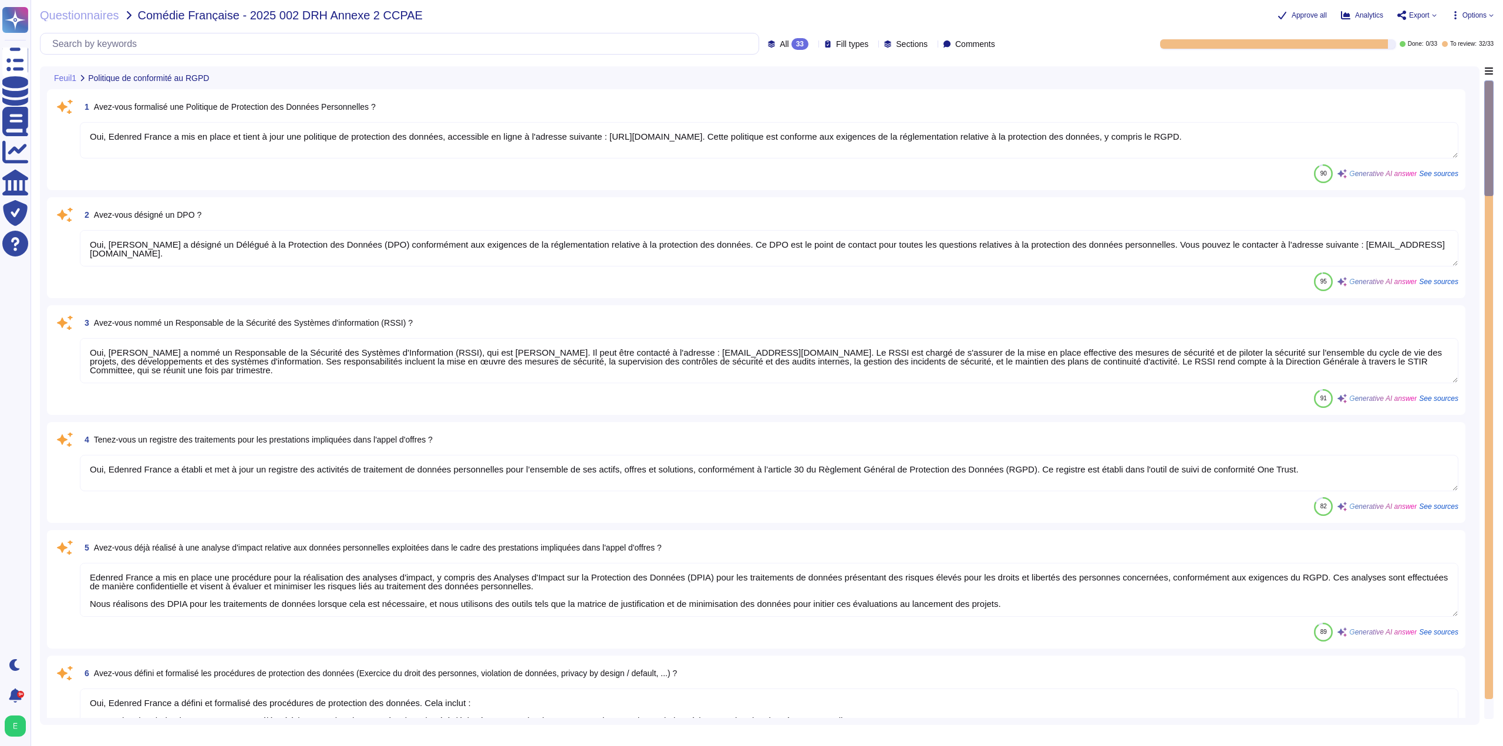
click at [390, 379] on textarea "Oui, [PERSON_NAME] a nommé un Responsable de la Sécurité des Systèmes d'Informa…" at bounding box center [769, 360] width 1379 height 45
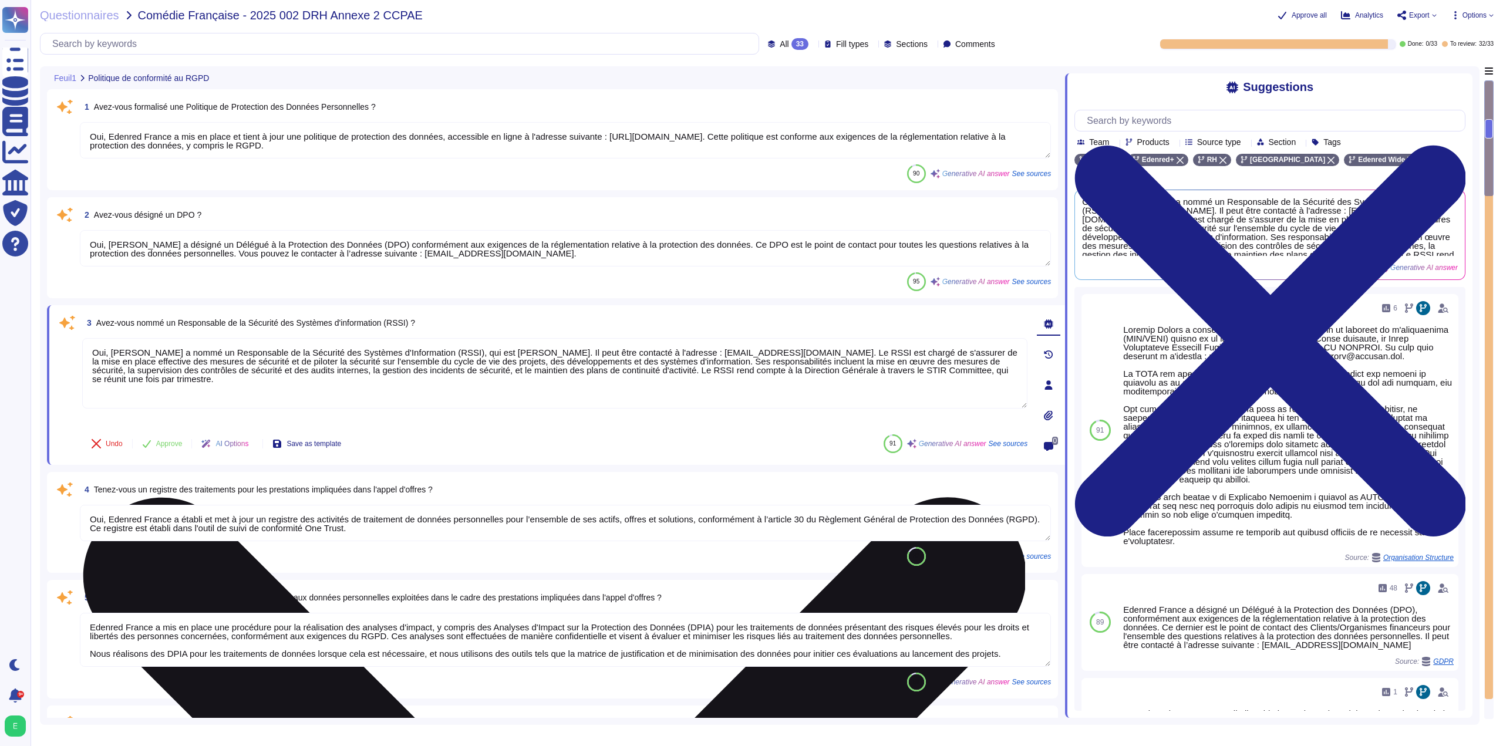
click at [580, 354] on textarea "Oui, [PERSON_NAME] a nommé un Responsable de la Sécurité des Systèmes d'Informa…" at bounding box center [554, 373] width 945 height 70
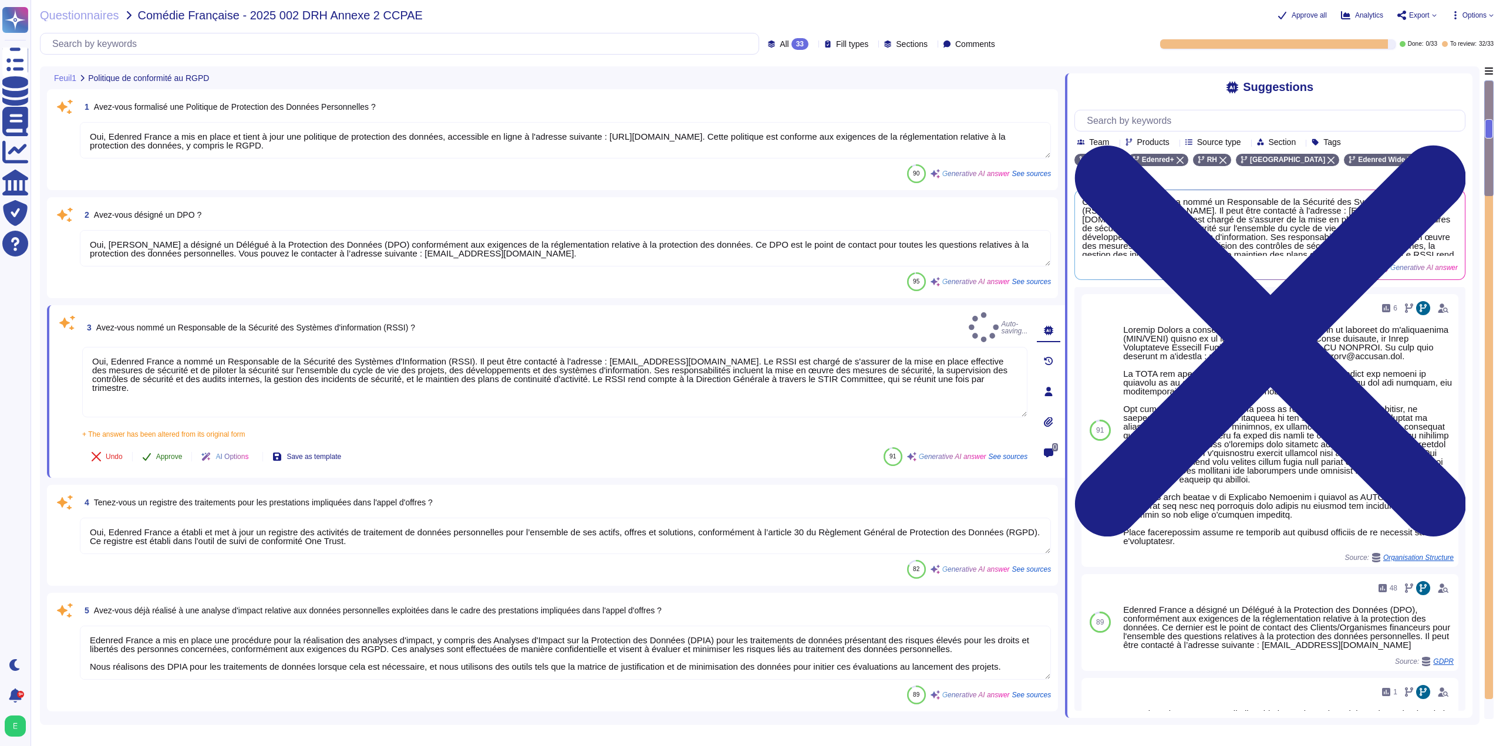
type textarea "Oui, Edenred France a nommé un Responsable de la Sécurité des Systèmes d'Inform…"
click at [173, 453] on span "Approve" at bounding box center [169, 456] width 26 height 7
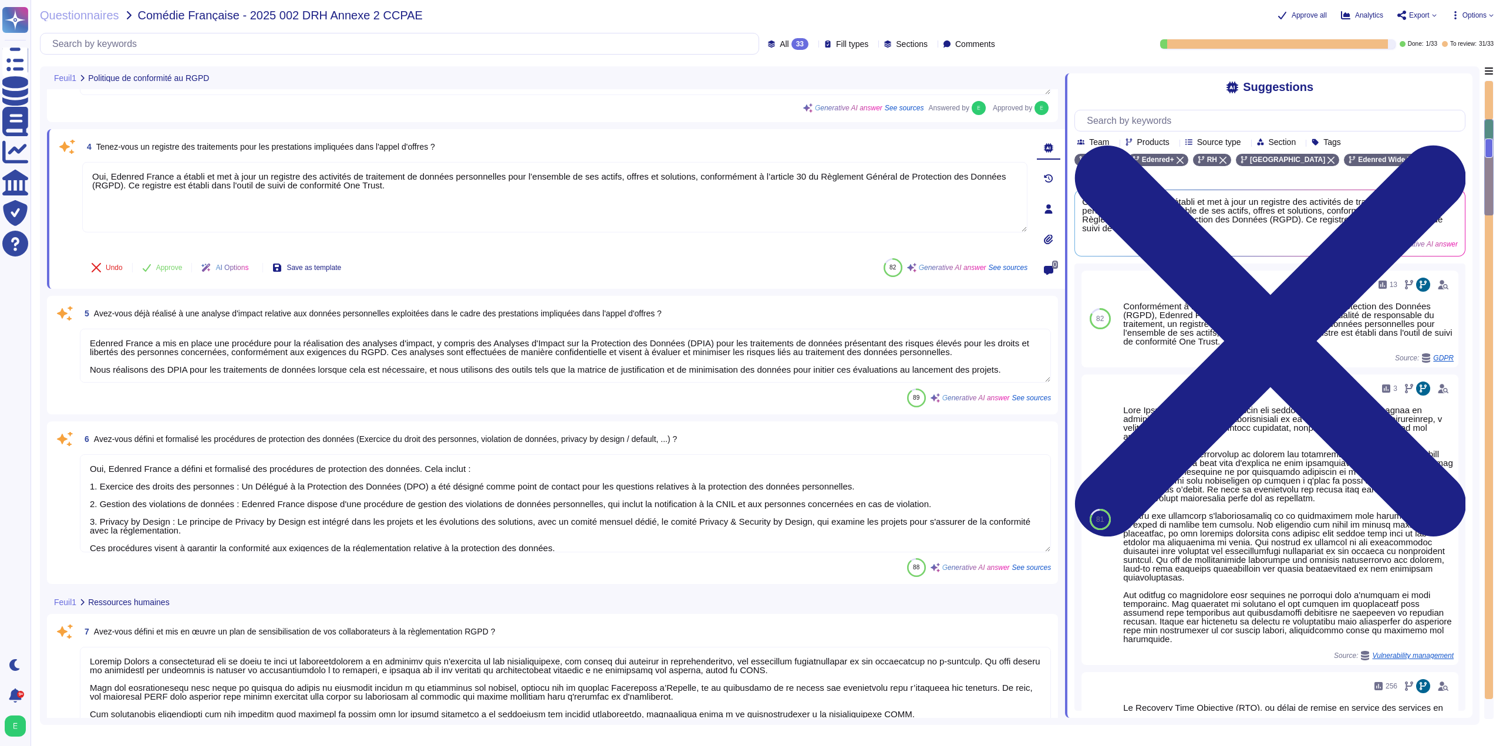
type textarea "Oui, tous les collaborateurs d'Edenred France doivent signer un engagement de c…"
type textarea "Oui, [PERSON_NAME] dispose d'une Charte informatique qui est immédiatement appl…"
type textarea "Loremip Dolors ametco ad elitseddoeiusm tem incid utl etdolor mag aliquae, admi…"
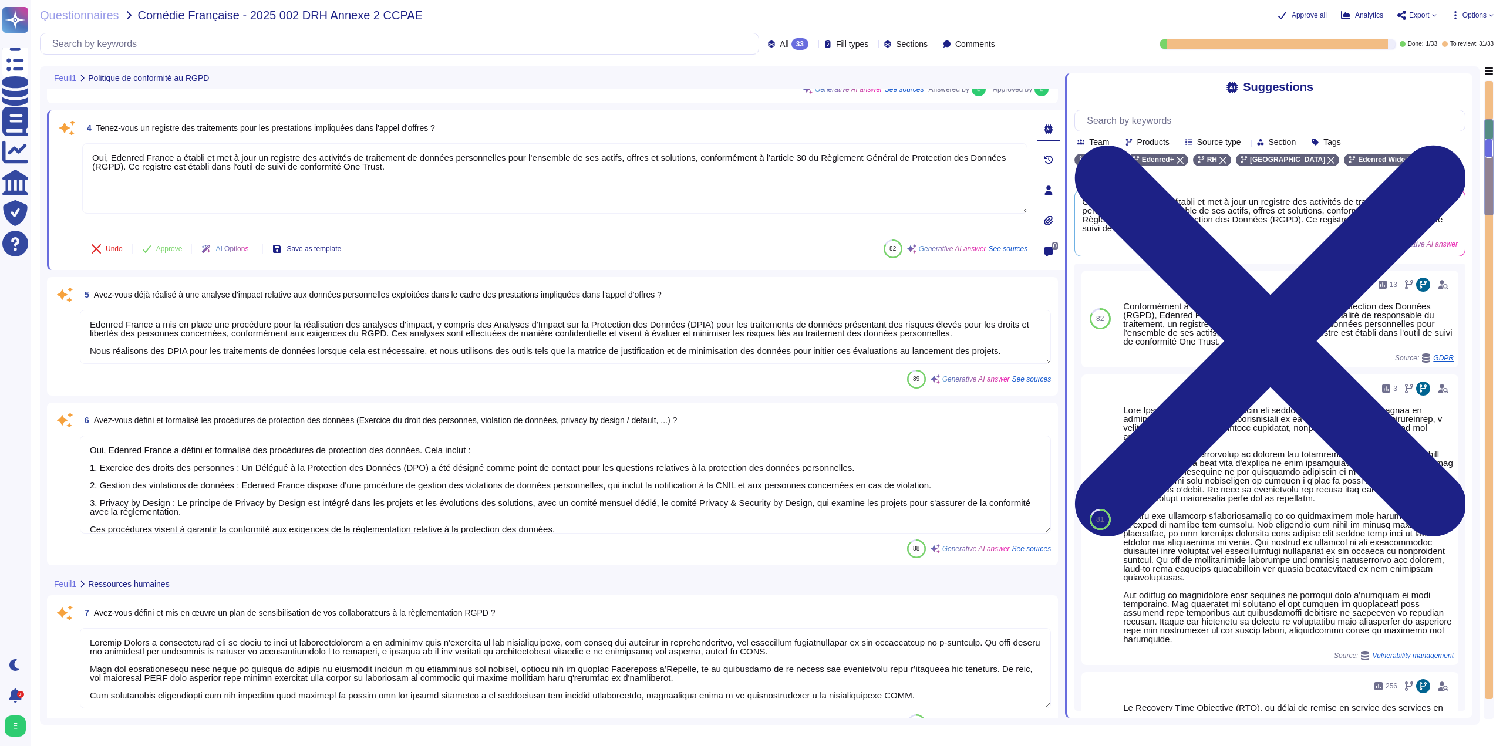
click at [381, 478] on textarea "Oui, Edenred France a défini et formalisé des procédures de protection des donn…" at bounding box center [565, 485] width 971 height 98
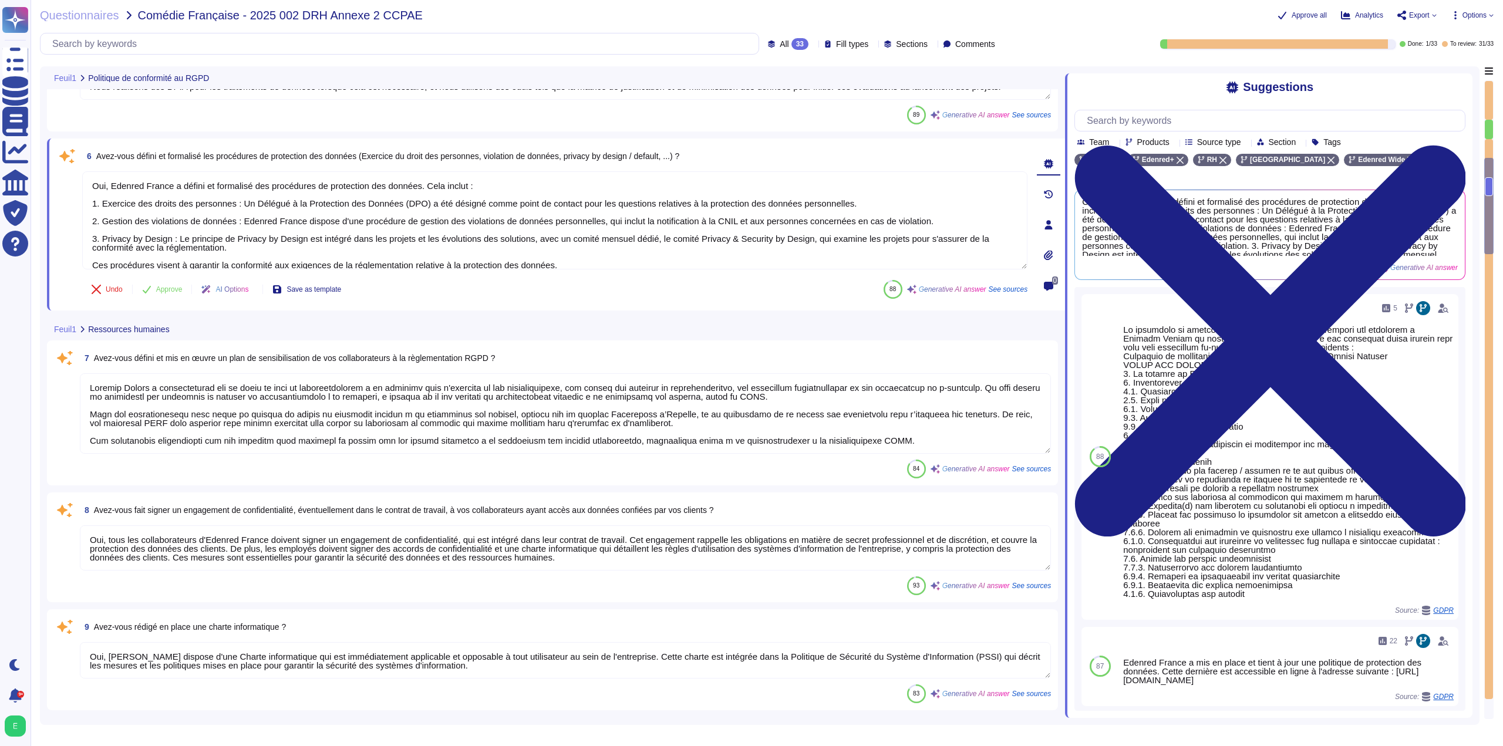
type textarea "Edenred France recourt à plusieurs sous-traitants dans le cadre du traitement d…"
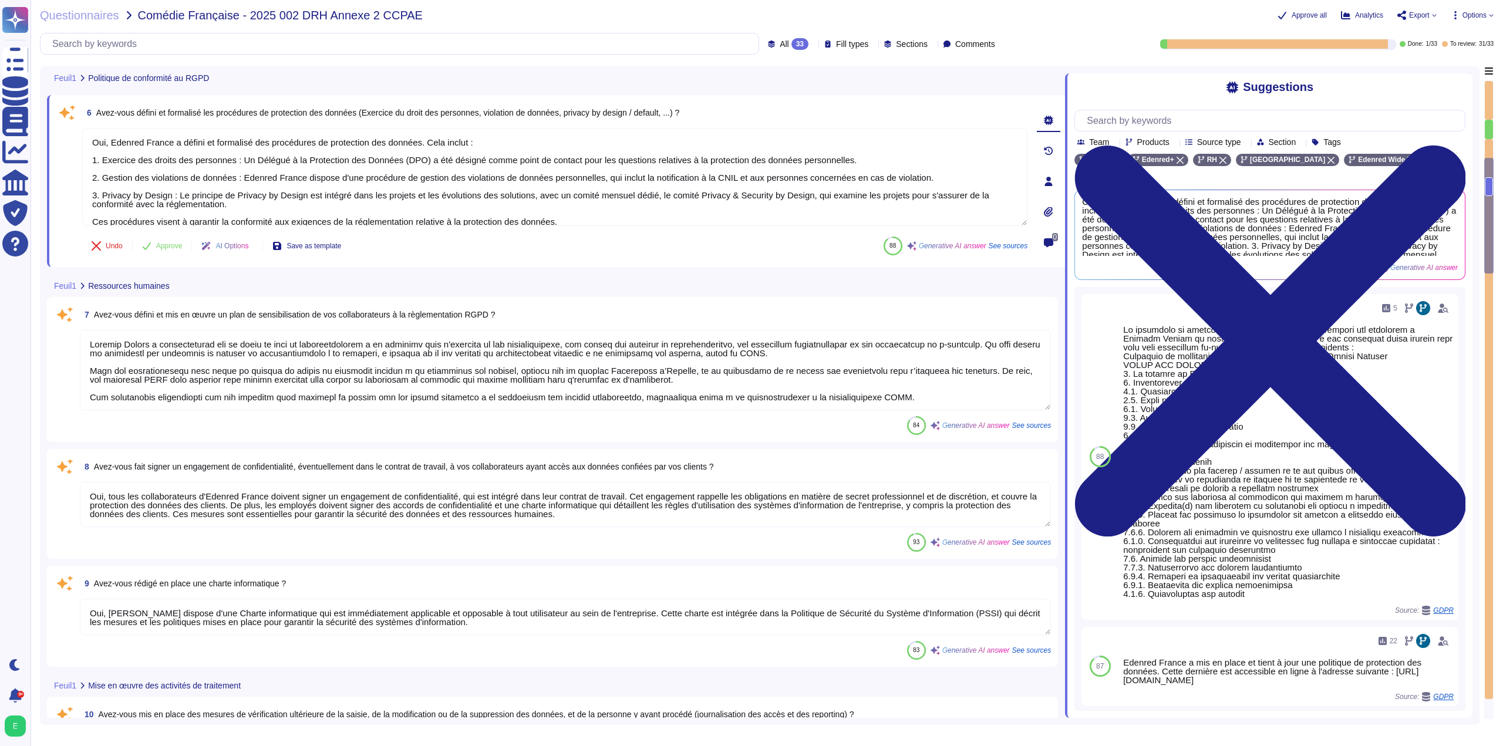
type textarea "Non, il ne s'agit pas de sous-traitants ultérieurs."
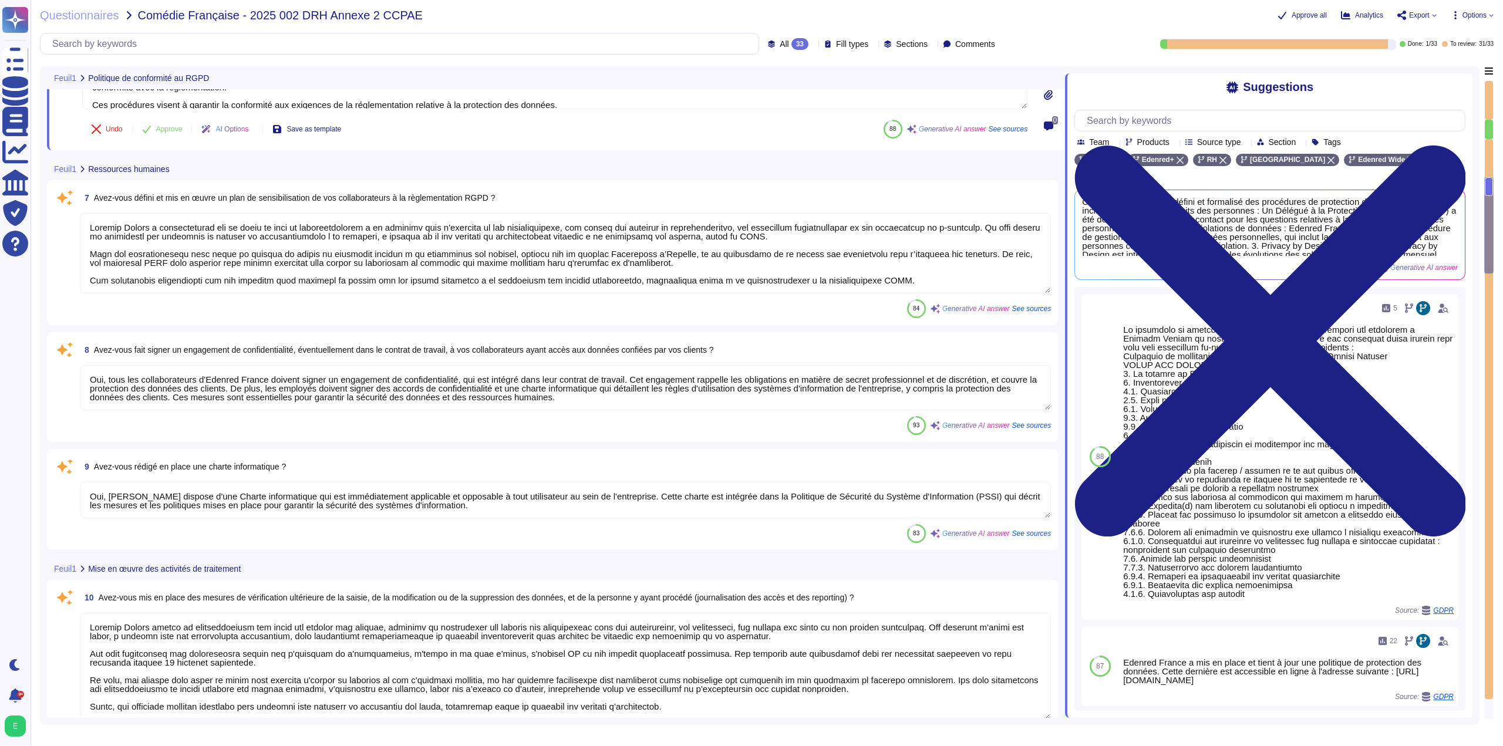
scroll to position [683, 0]
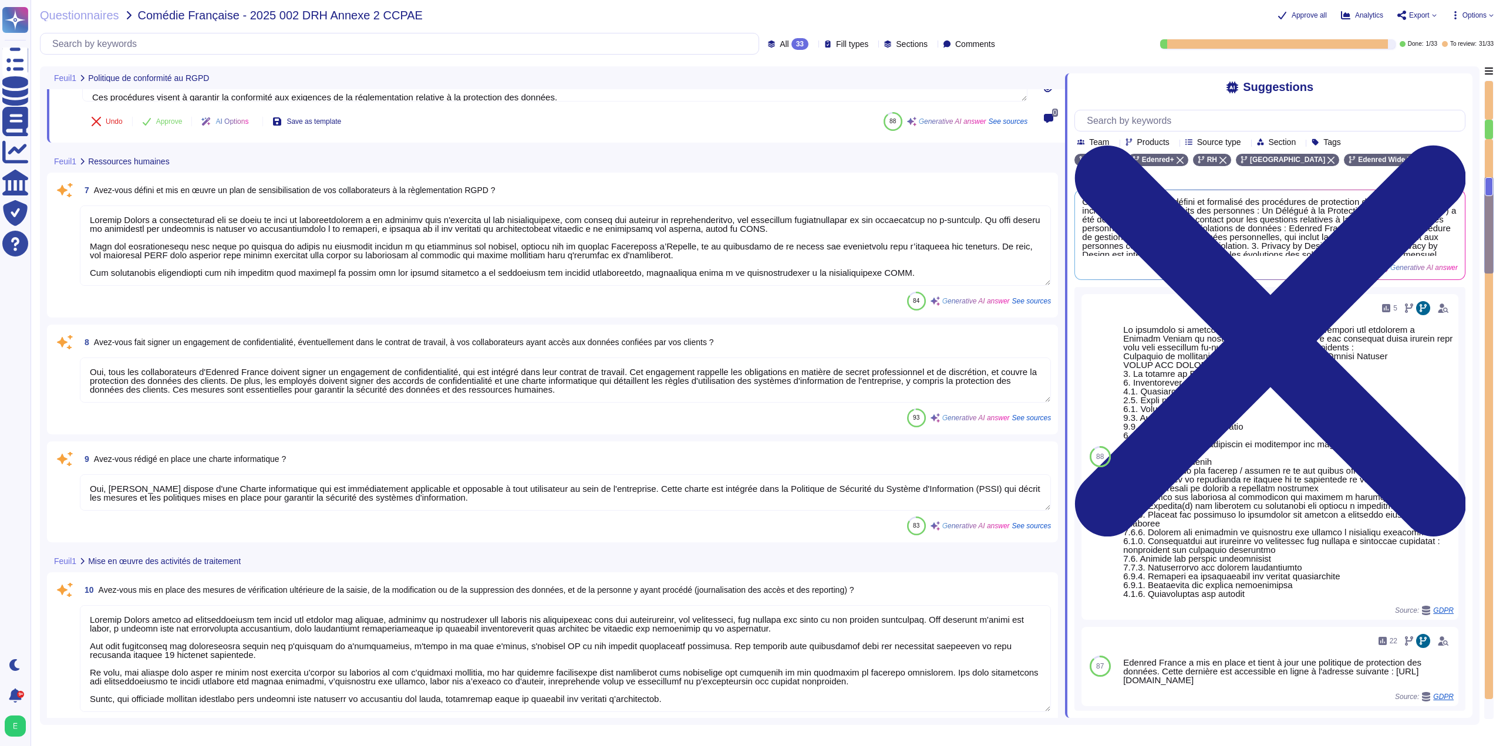
type textarea "Oui, les contrats conclus par [PERSON_NAME] prennent en compte les exigences RG…"
click at [255, 409] on div "93 Generative AI answer See sources" at bounding box center [565, 418] width 971 height 19
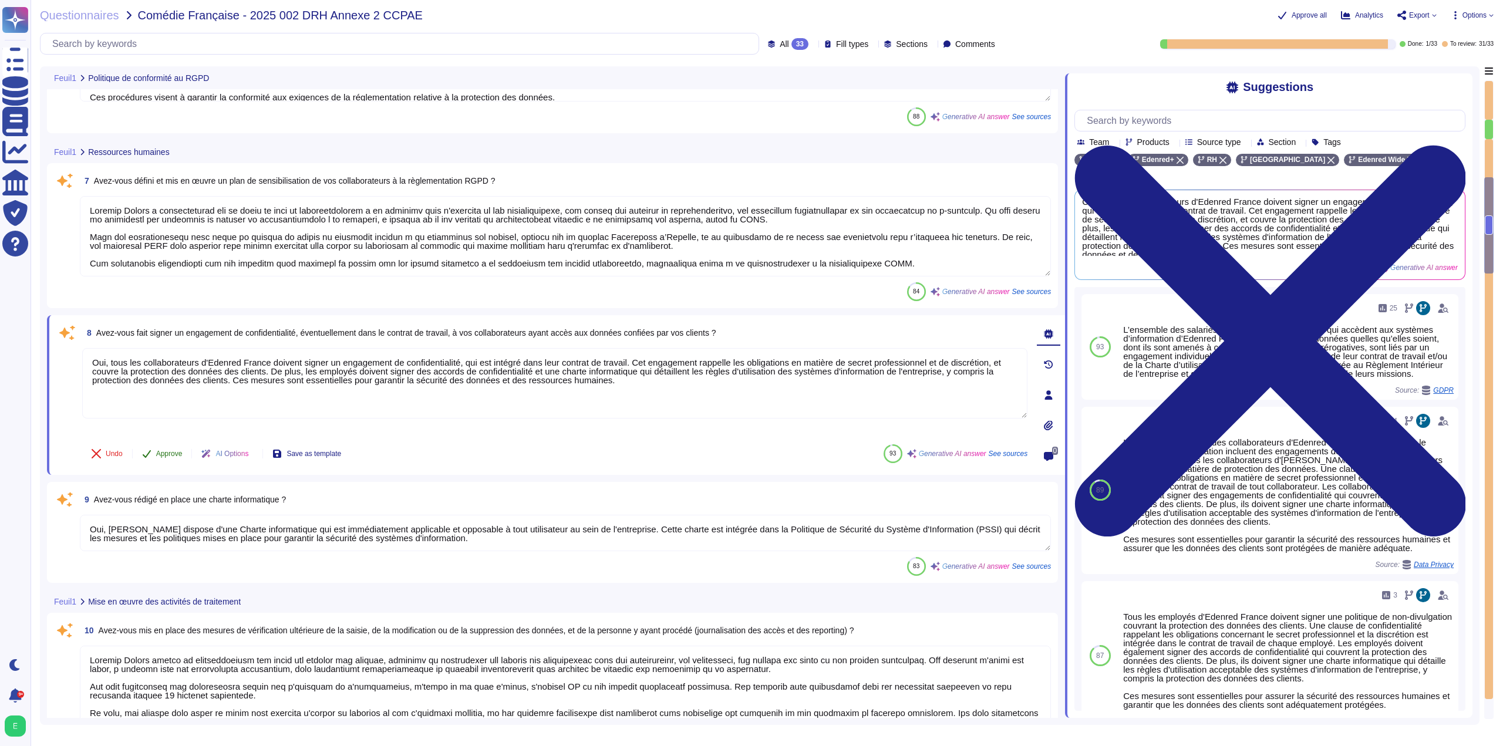
click at [174, 455] on span "Approve" at bounding box center [169, 453] width 26 height 7
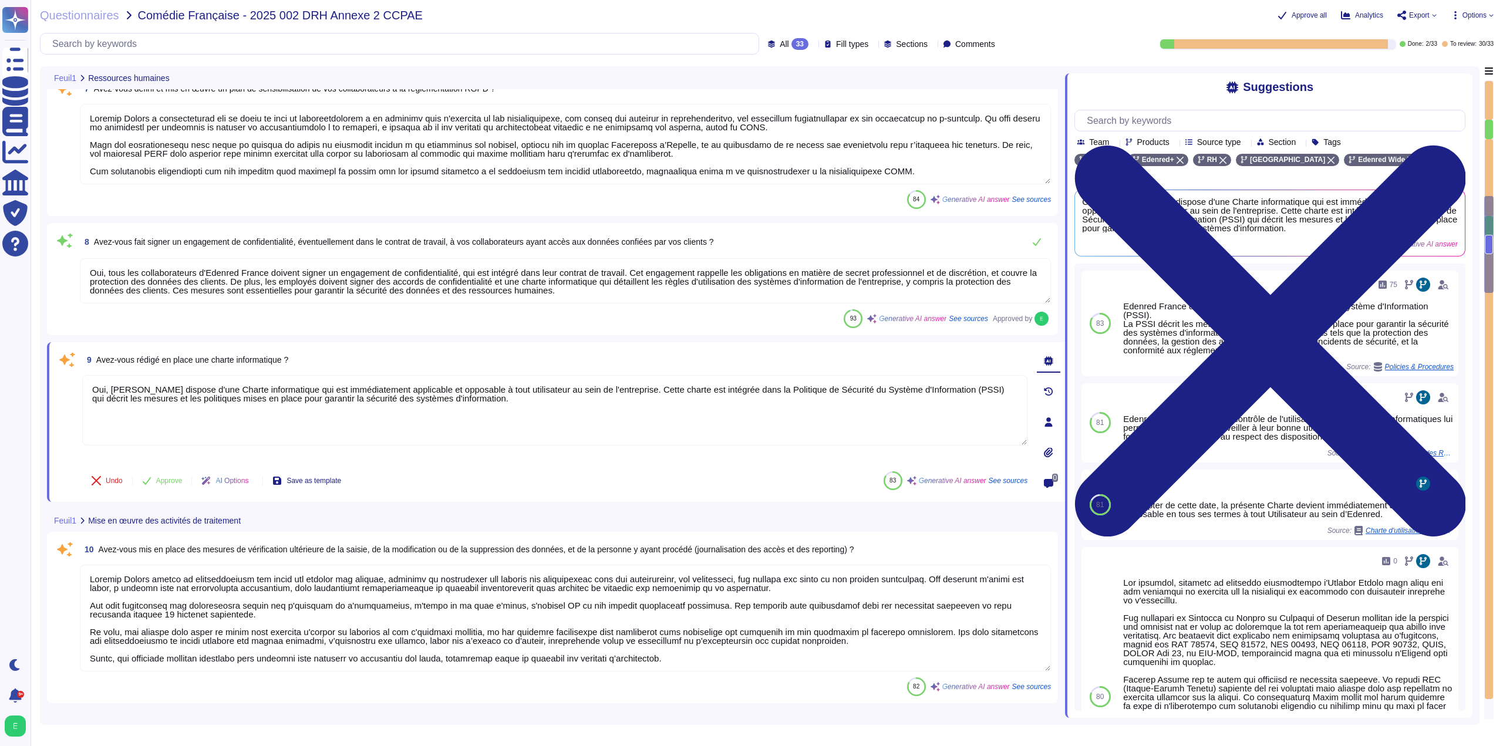
type textarea "Oui, les contrats conclus par [PERSON_NAME] prennent en compte les exigences RG…"
type textarea "Edenred France s'assure que tous les sous-traitants de ses fournisseurs de solu…"
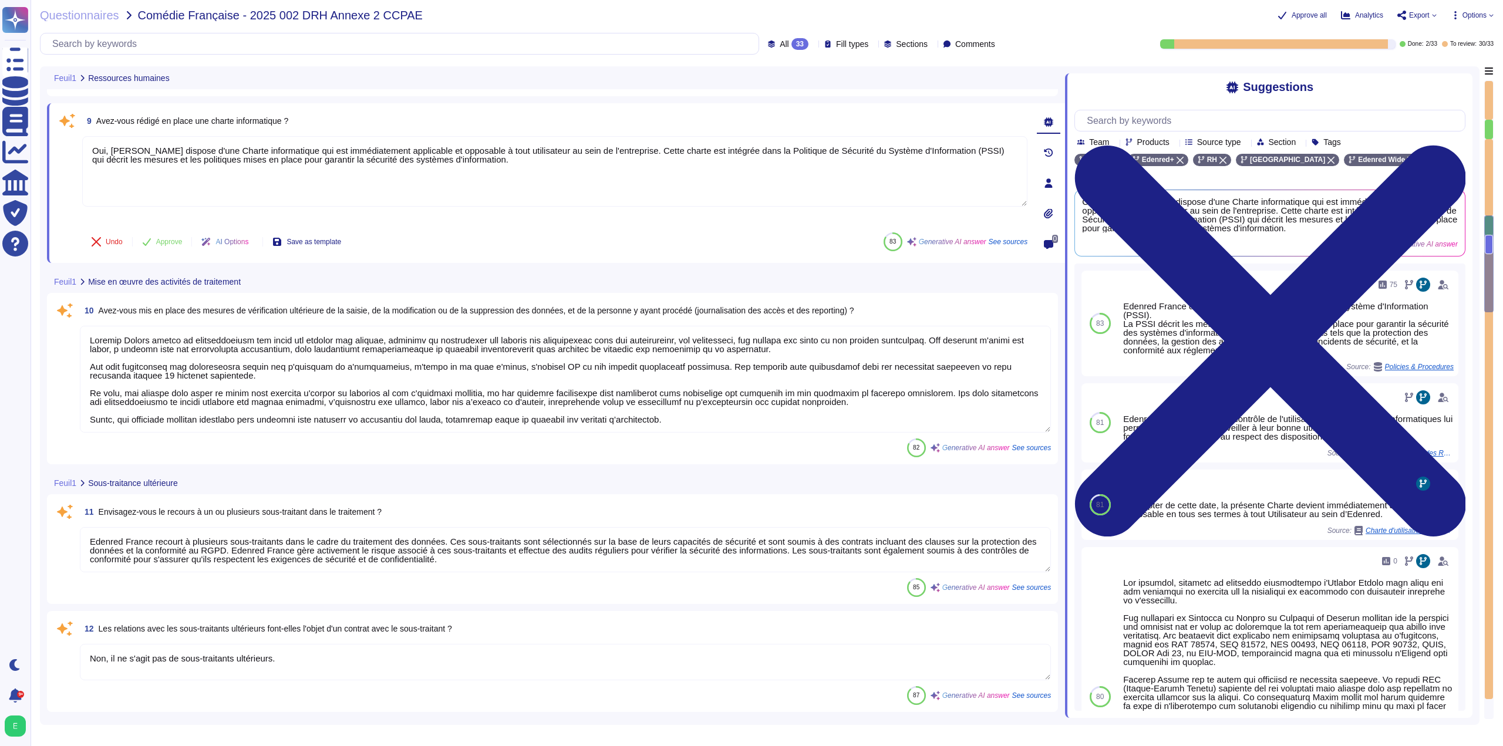
type textarea "L'ipsumdolors ame consect adipiscingel seddoeiu tem Incidid Utlabo etd ma aliqu…"
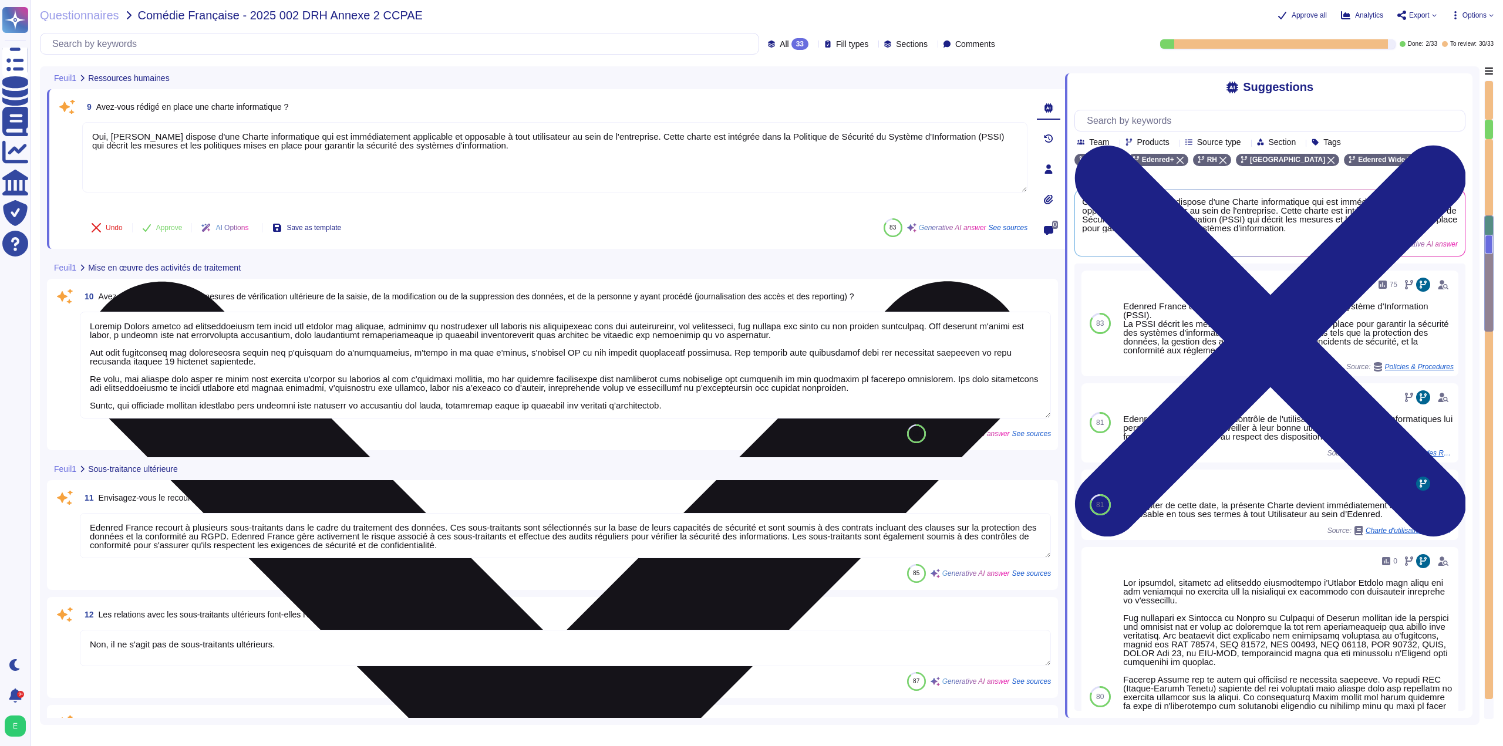
drag, startPoint x: 636, startPoint y: 139, endPoint x: 646, endPoint y: 144, distance: 12.1
click at [646, 144] on textarea "Oui, [PERSON_NAME] dispose d'une Charte informatique qui est immédiatement appl…" at bounding box center [554, 157] width 945 height 70
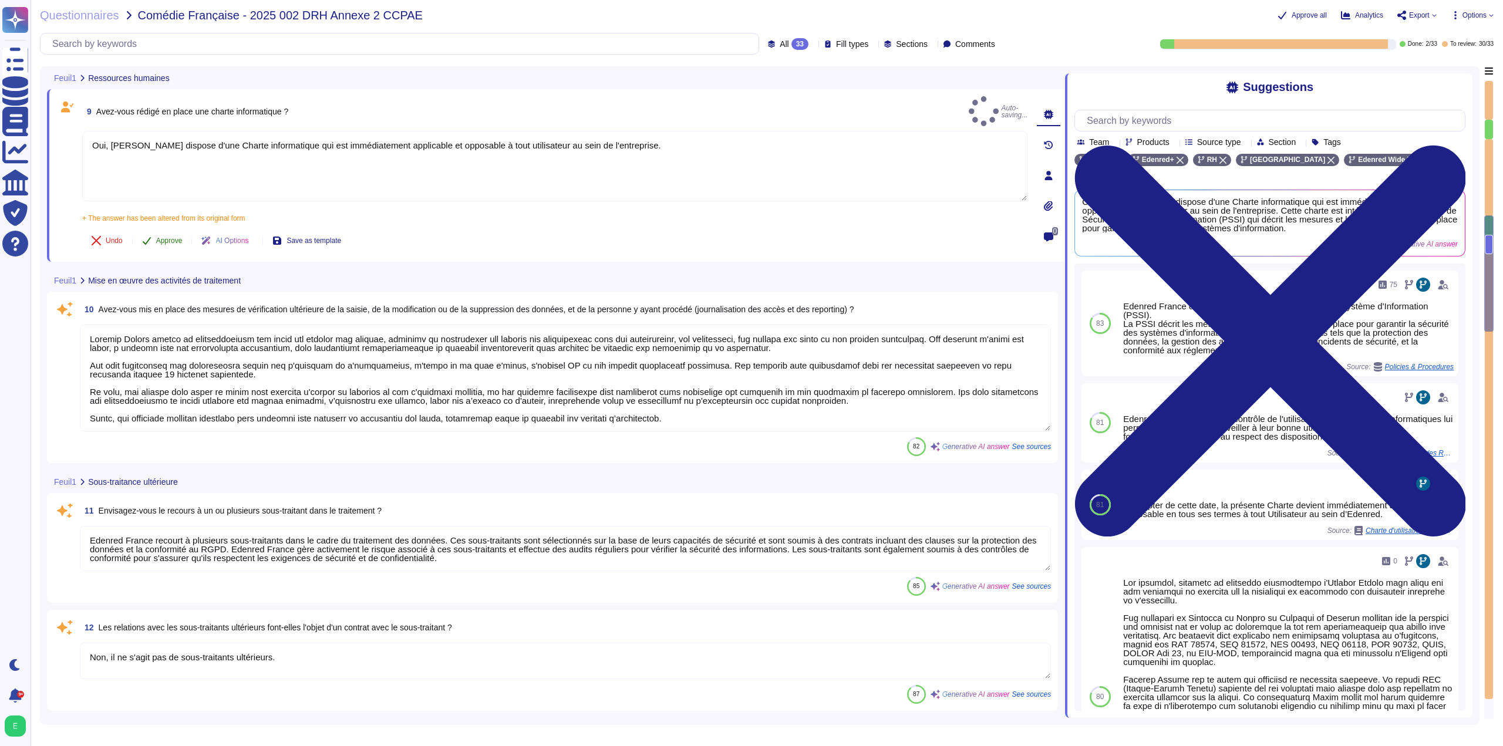
type textarea "Oui, [PERSON_NAME] dispose d'une Charte informatique qui est immédiatement appl…"
click at [167, 234] on button "Approve" at bounding box center [162, 240] width 59 height 23
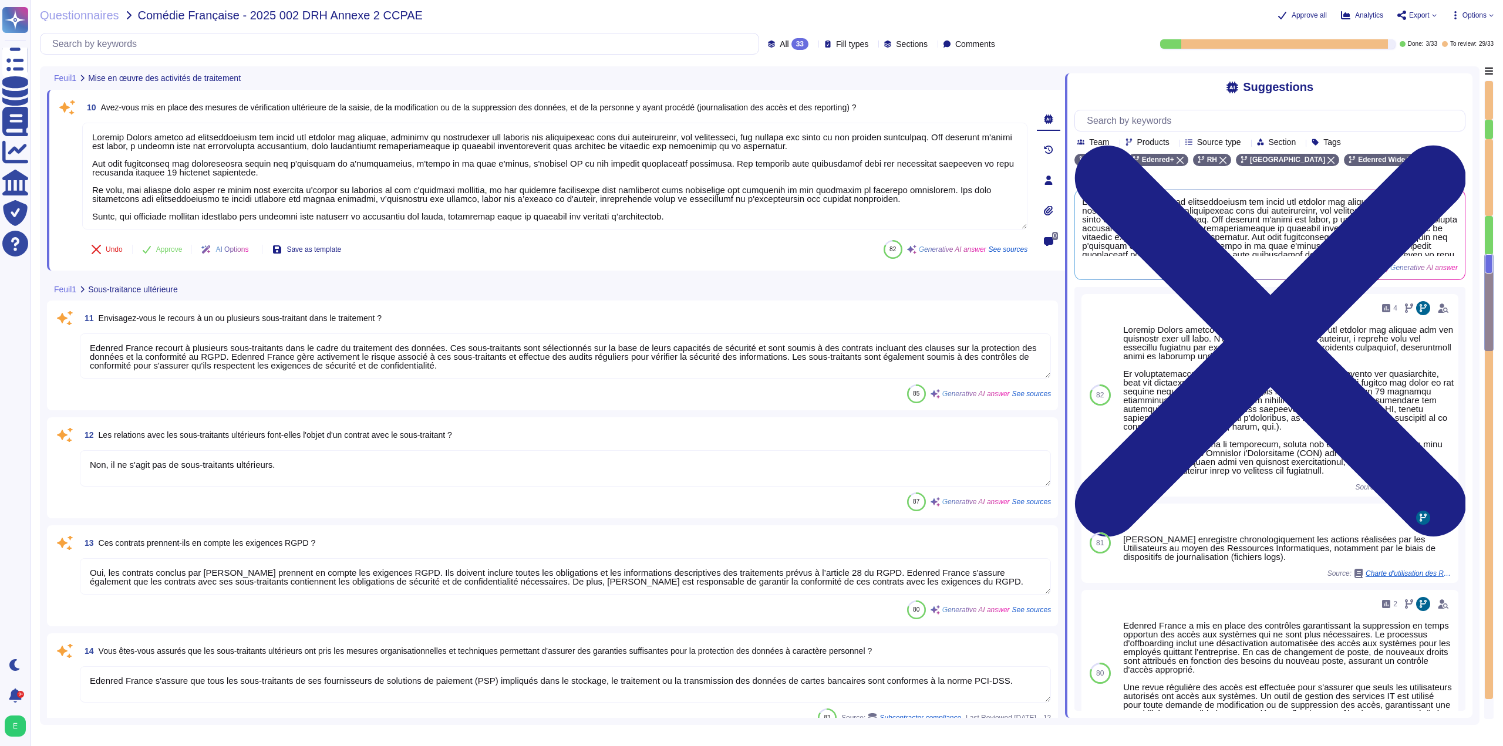
scroll to position [1146, 0]
type textarea "Les données confiées par la Comédie-Française seront stockées chez les hébergeu…"
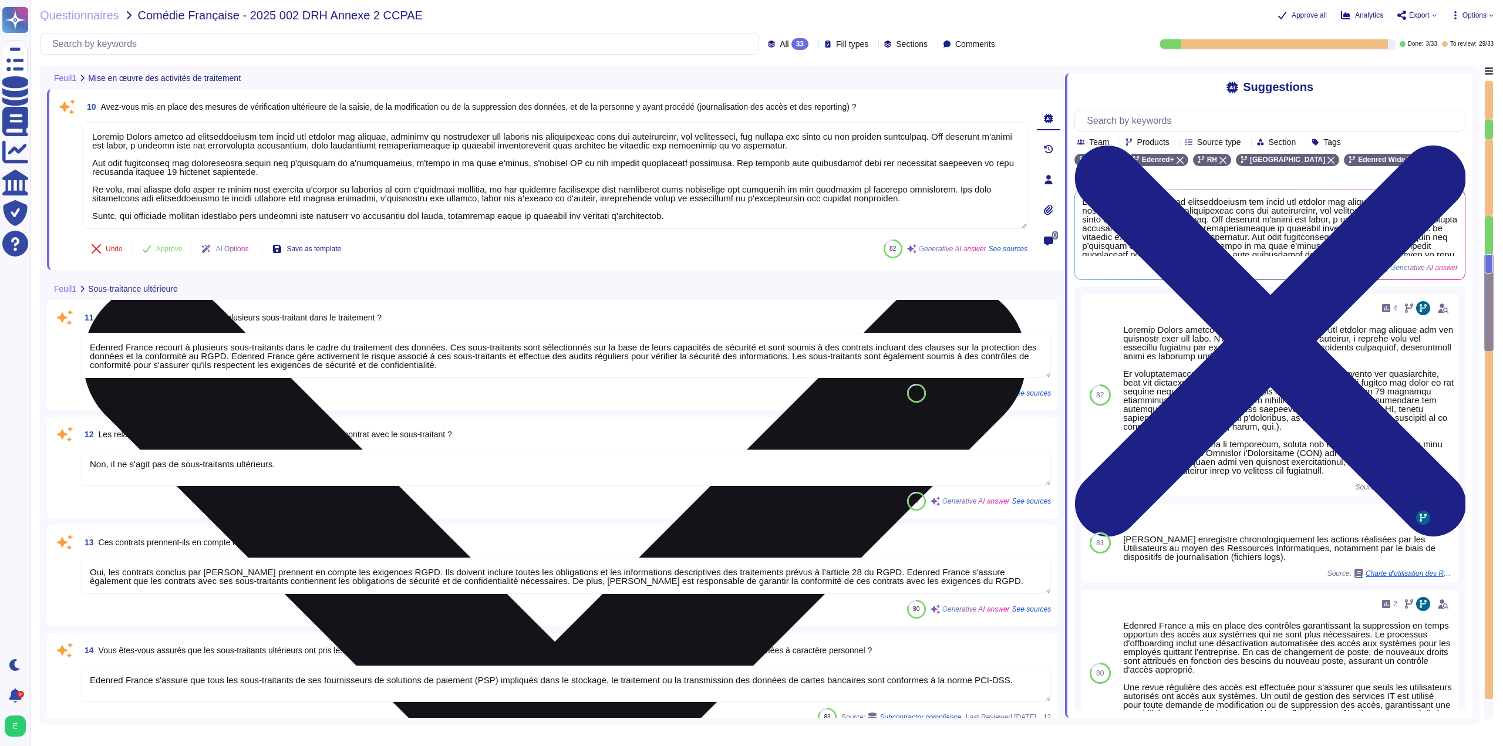
click at [204, 198] on textarea at bounding box center [554, 175] width 945 height 107
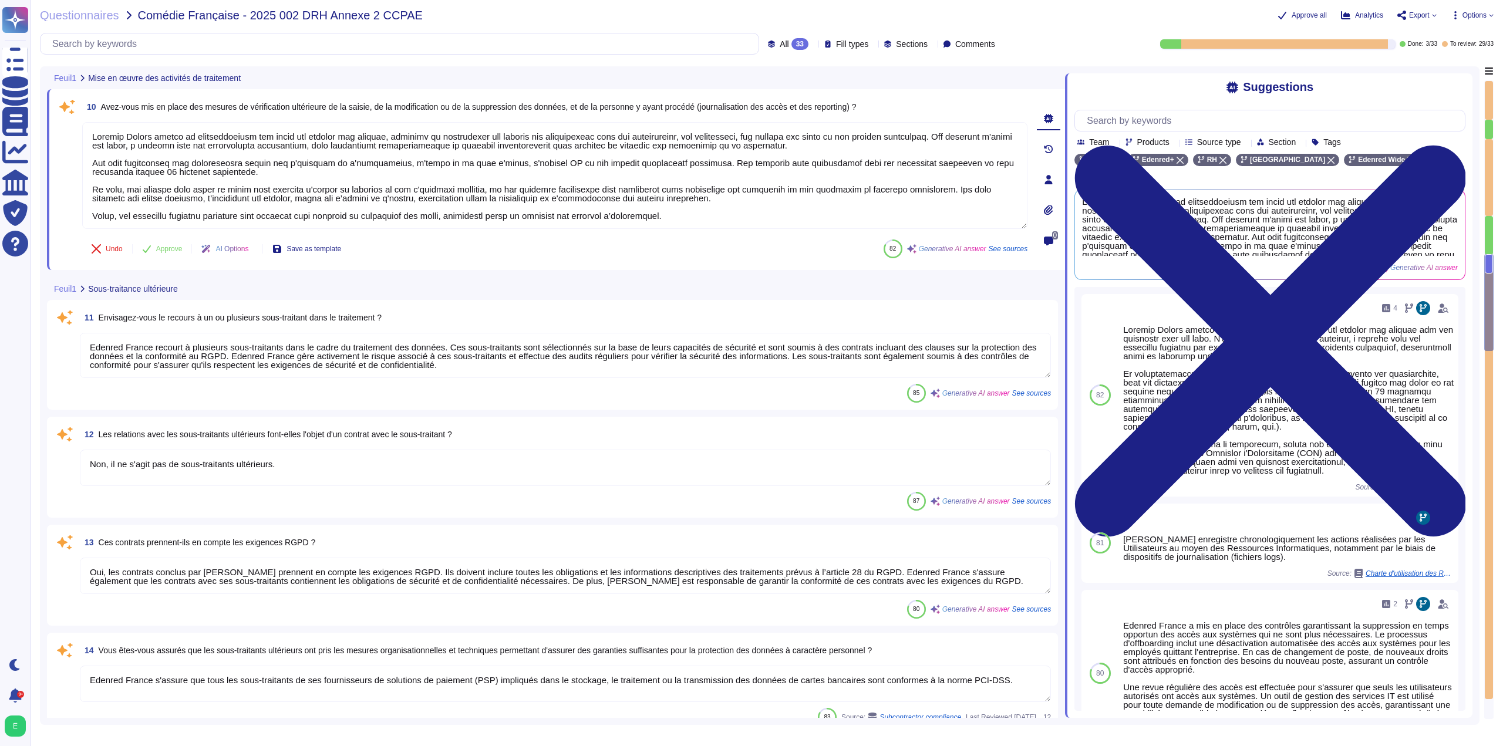
type textarea "Loremip Dolors ametco ad elitseddoeiusm tem incid utl etdolor mag aliquae, admi…"
